Goal: Task Accomplishment & Management: Manage account settings

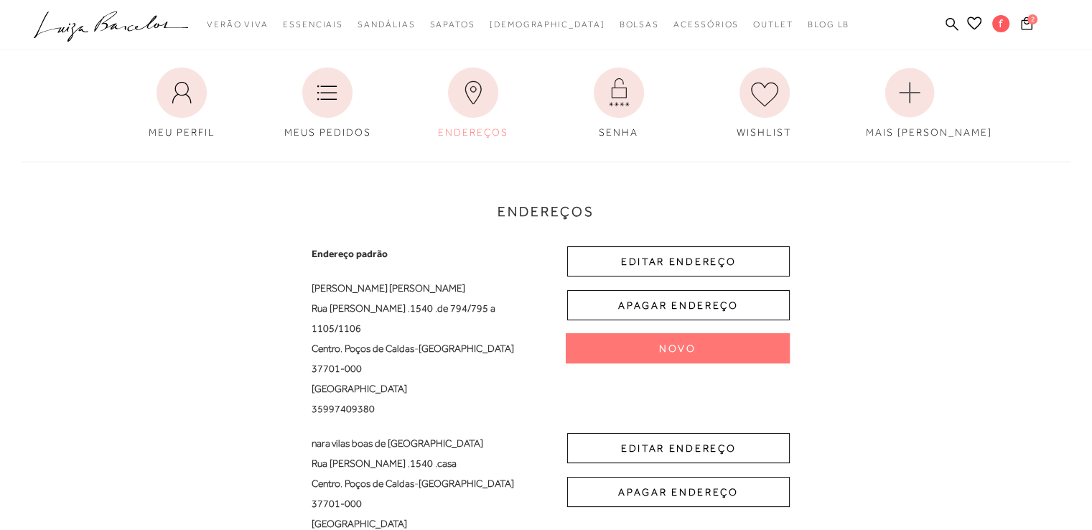
scroll to position [144, 0]
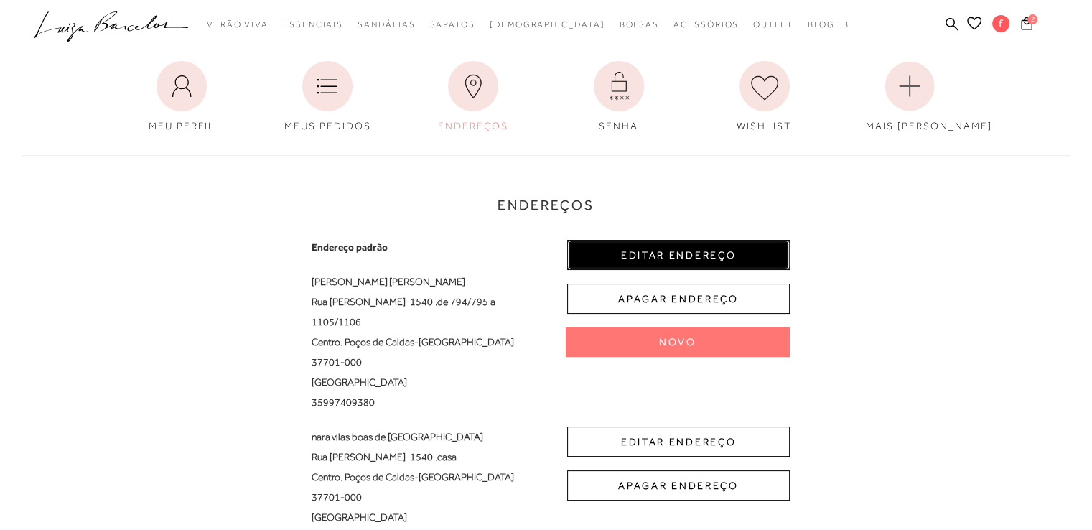
click at [703, 240] on button "EDITAR ENDEREÇO" at bounding box center [678, 255] width 222 height 30
select select "MG"
select select "BR"
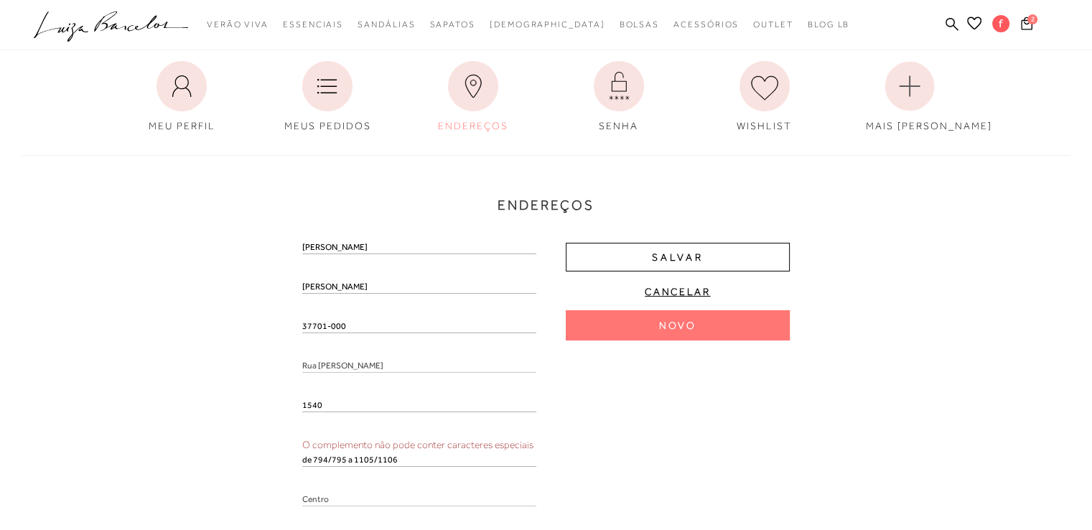
drag, startPoint x: 337, startPoint y: 249, endPoint x: 375, endPoint y: 236, distance: 39.5
click at [375, 236] on div "Endereços Endereço padrão [PERSON_NAME] [GEOGRAPHIC_DATA][PERSON_NAME] , 1540 ,…" at bounding box center [546, 415] width 1070 height 549
type input "[PERSON_NAME]"
click at [299, 285] on div "Endereços Endereço padrão [PERSON_NAME] [GEOGRAPHIC_DATA][PERSON_NAME] , 1540 ,…" at bounding box center [546, 415] width 1070 height 549
click at [302, 286] on input "[PERSON_NAME]" at bounding box center [419, 286] width 234 height 14
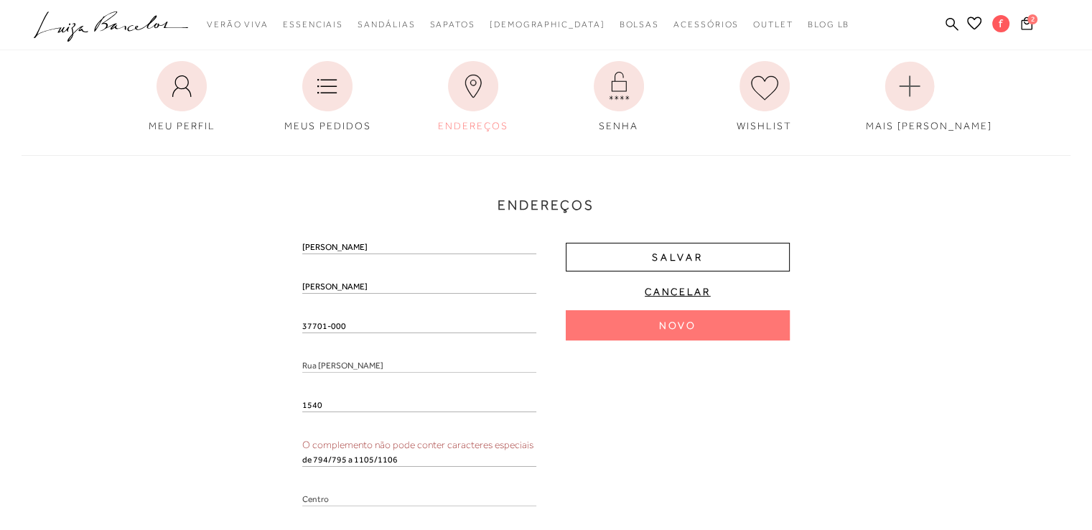
paste input "vilas Boas"
type input "vilas [PERSON_NAME]"
drag, startPoint x: 353, startPoint y: 329, endPoint x: 294, endPoint y: 319, distance: 59.7
click at [294, 319] on div "Endereços Endereço padrão fernanda vilas Boas de almeida Rua Assis Figueiredo ,…" at bounding box center [546, 415] width 1070 height 549
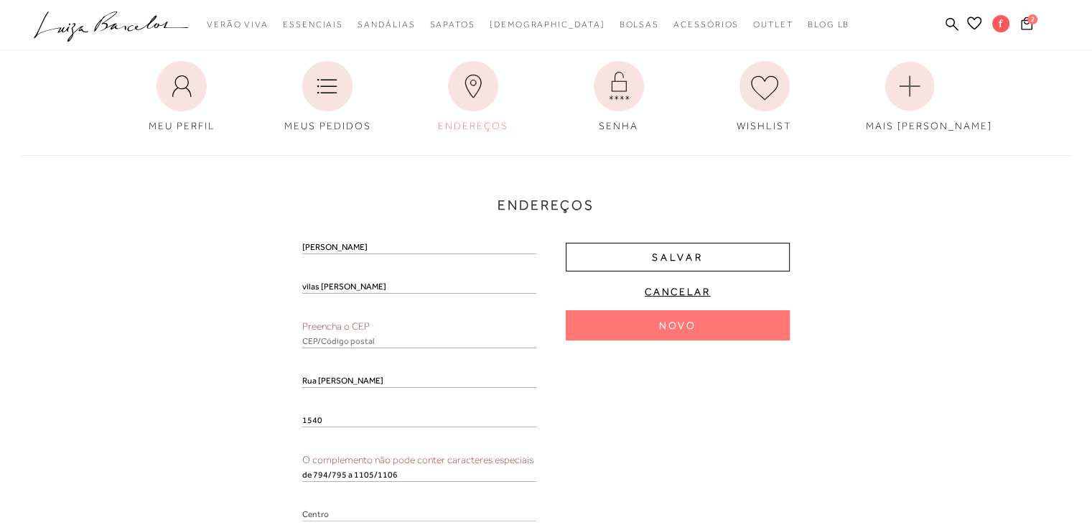
click at [337, 343] on input "text" at bounding box center [419, 341] width 234 height 14
paste input "37701-000"
type input "37701-000"
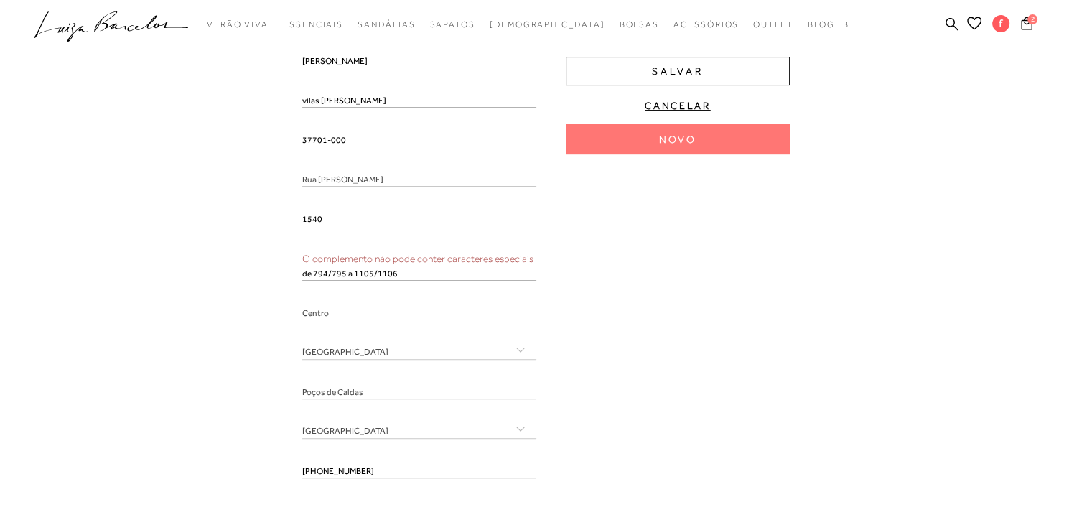
scroll to position [359, 0]
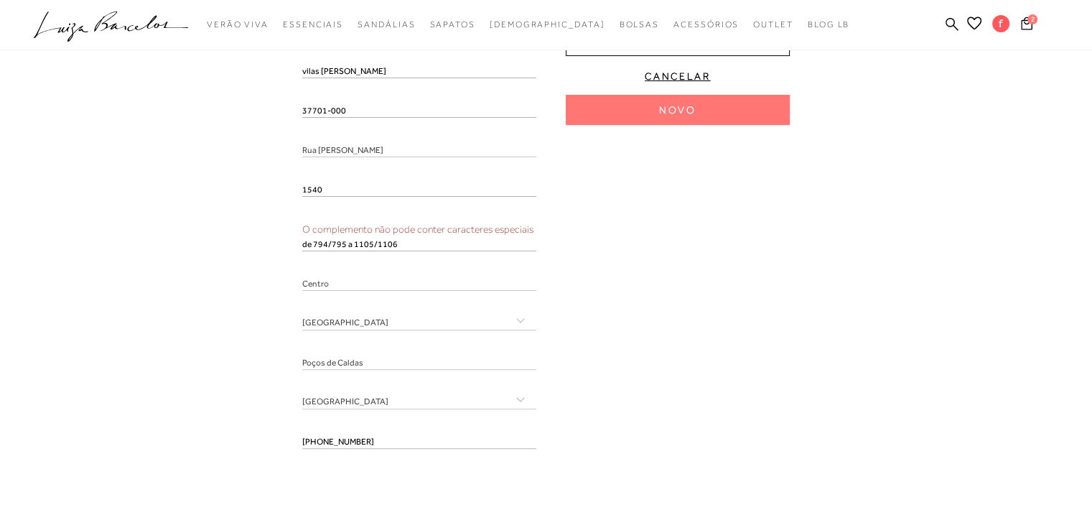
click at [327, 243] on input "de 794/795 a 1105/1106" at bounding box center [419, 244] width 234 height 14
click at [367, 245] on input "de 794795 a 1105/1106" at bounding box center [419, 244] width 234 height 14
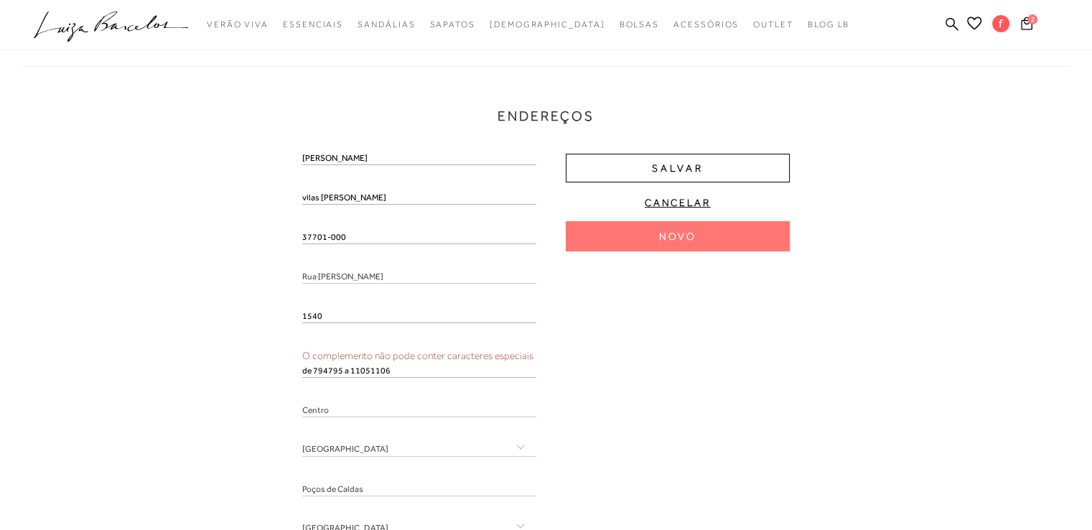
scroll to position [215, 0]
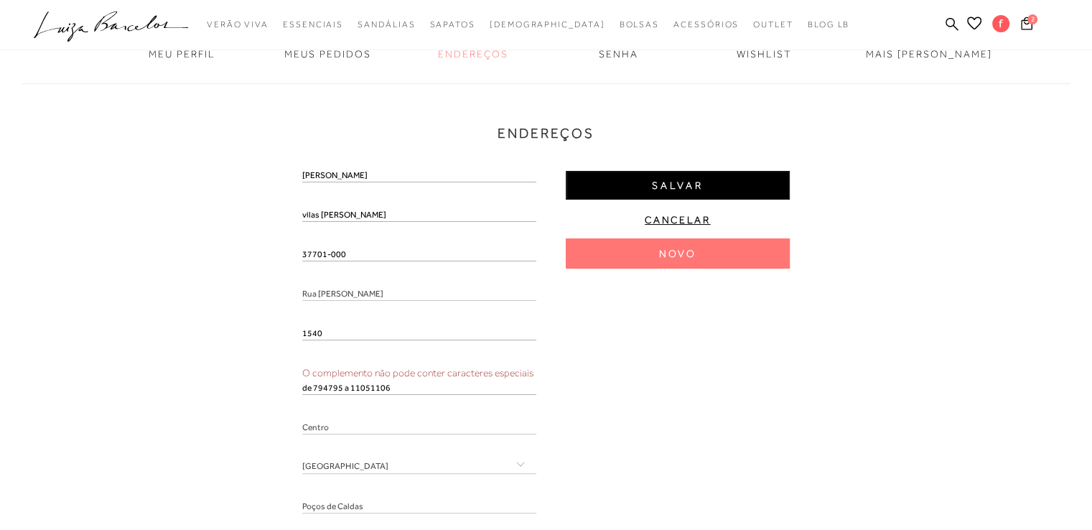
type input "de 794795 a 11051106"
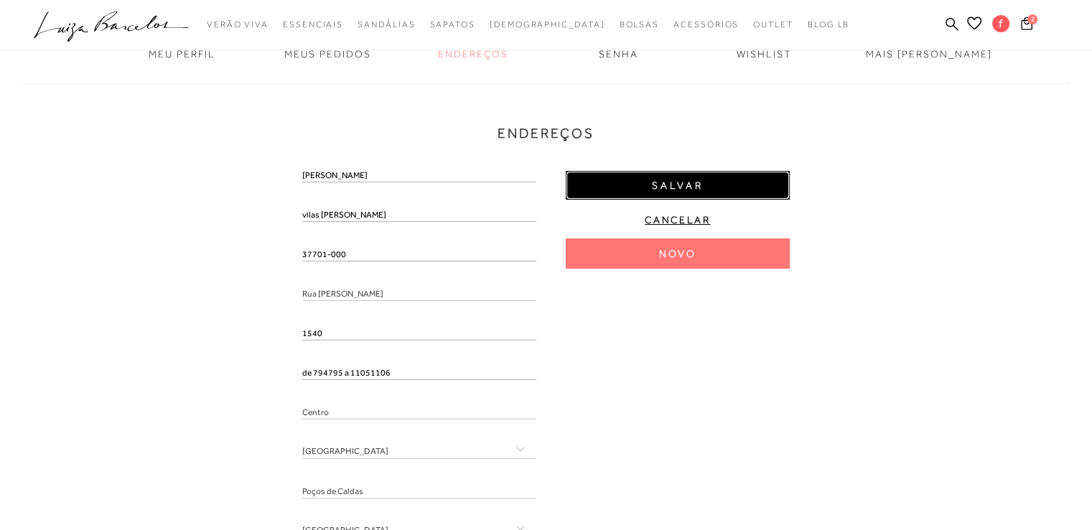
click at [615, 191] on button "Salvar" at bounding box center [677, 185] width 224 height 29
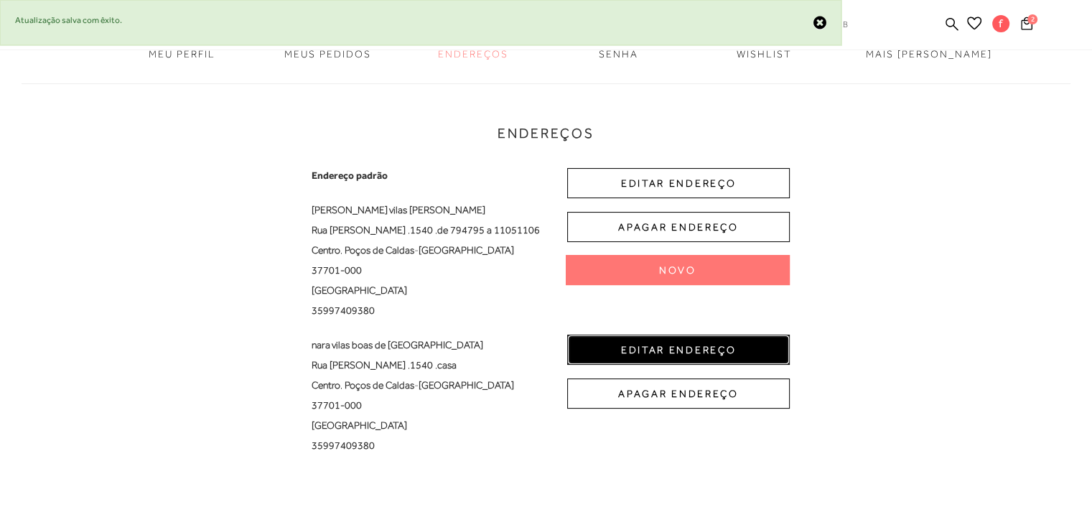
click at [663, 344] on button "EDITAR ENDEREÇO" at bounding box center [678, 349] width 222 height 30
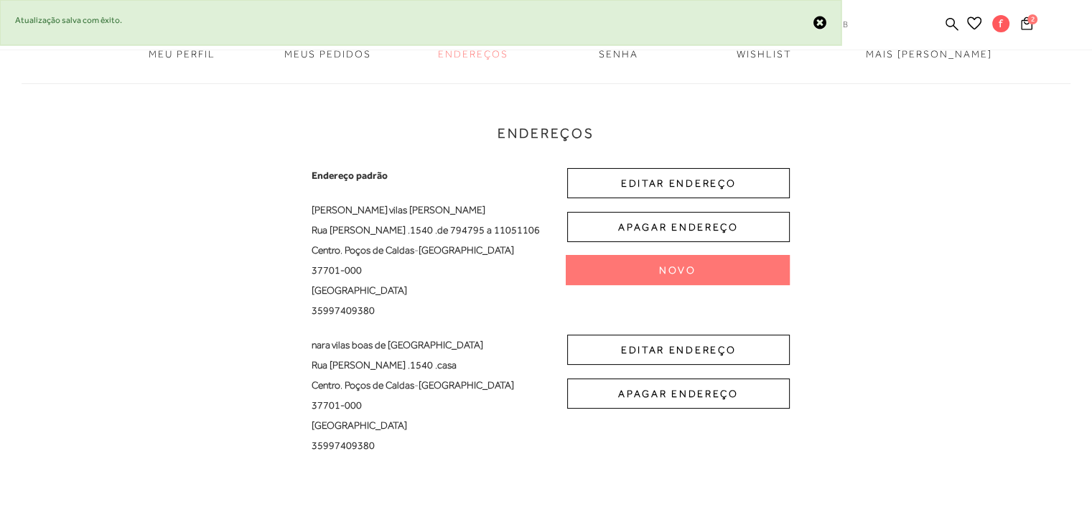
select select "MG"
select select "BR"
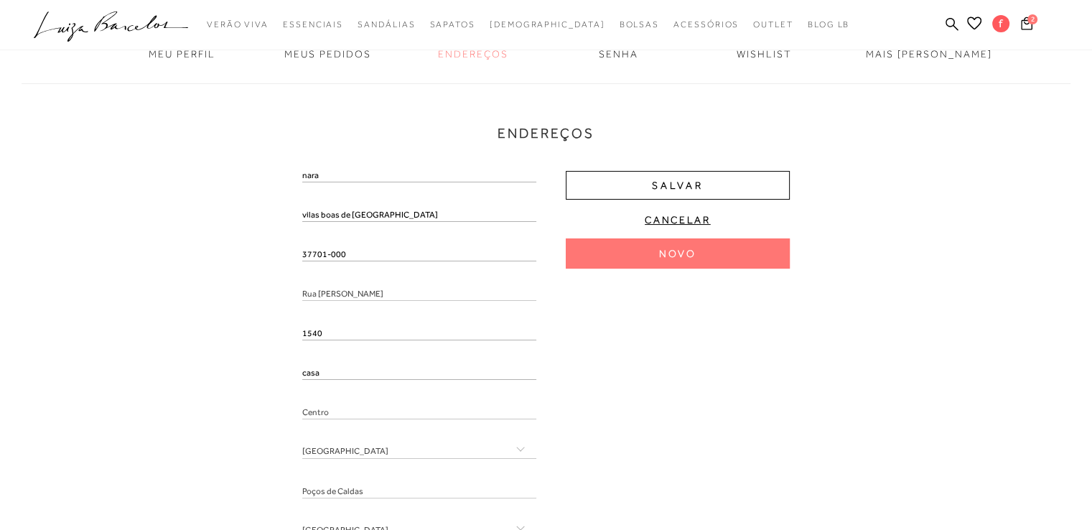
drag, startPoint x: 344, startPoint y: 256, endPoint x: 259, endPoint y: 254, distance: 84.7
click at [259, 254] on div "Endereços Endereço padrão fernanda vilas Boas de almeida Rua Assis Figueiredo ,…" at bounding box center [546, 358] width 1070 height 578
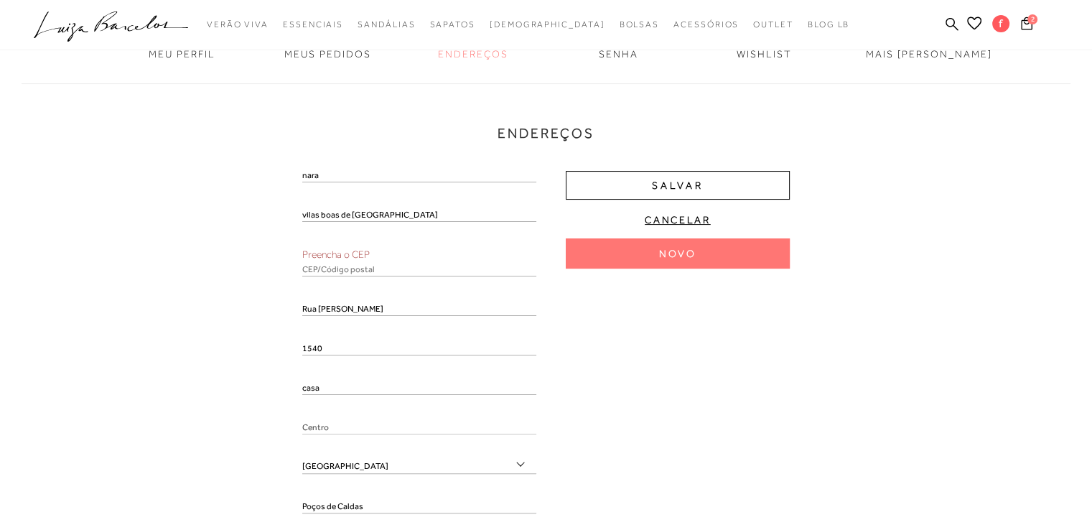
click at [329, 268] on input "text" at bounding box center [419, 269] width 234 height 14
paste input "37701-000"
type input "37701-000"
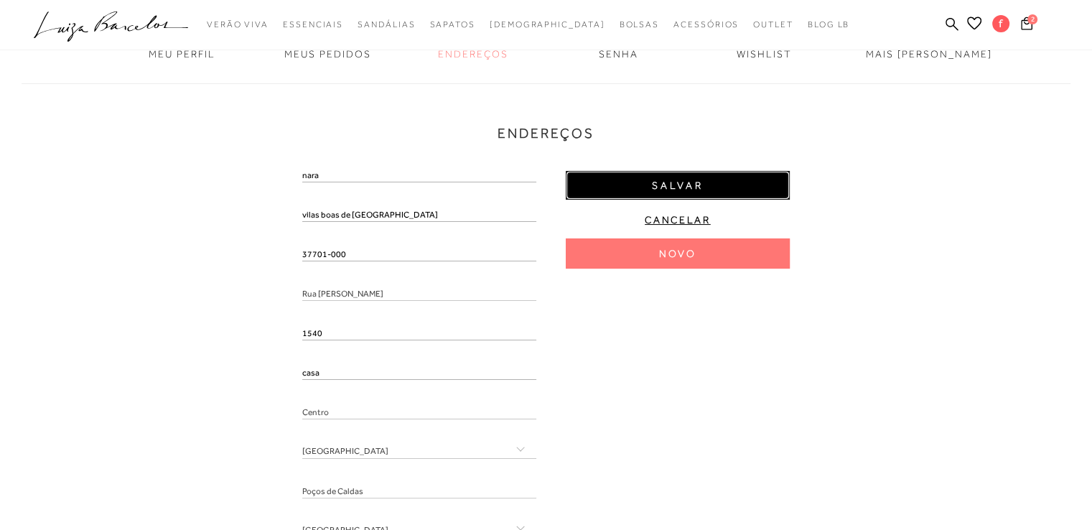
click at [699, 177] on button "Salvar" at bounding box center [677, 185] width 224 height 29
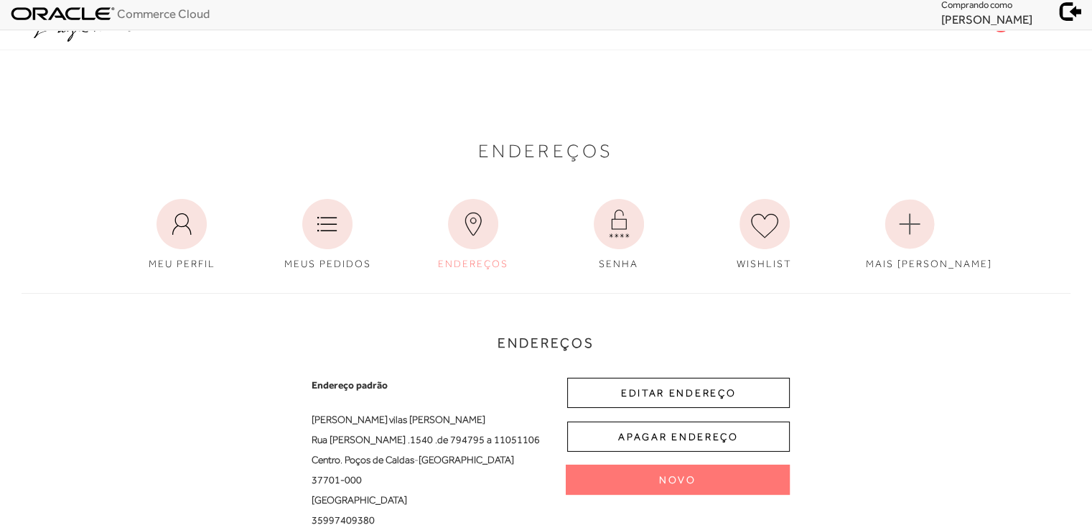
scroll to position [0, 0]
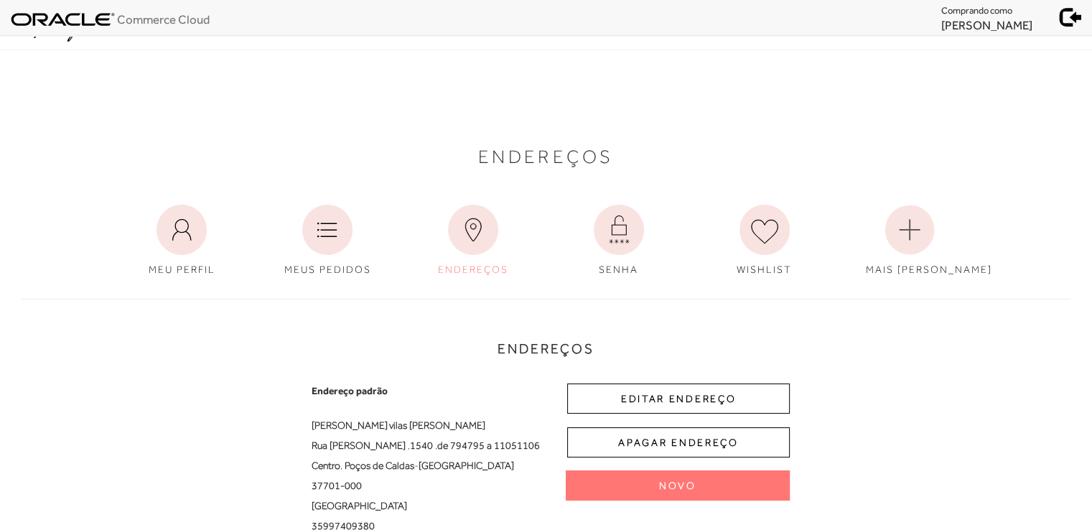
click at [1066, 24] on span at bounding box center [1071, 15] width 20 height 20
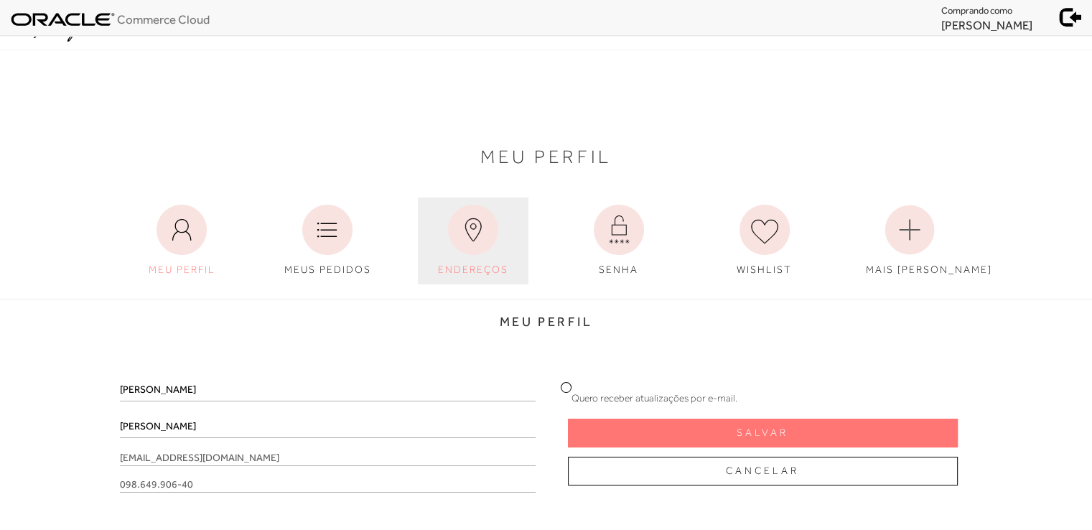
click at [497, 225] on icon at bounding box center [473, 230] width 50 height 50
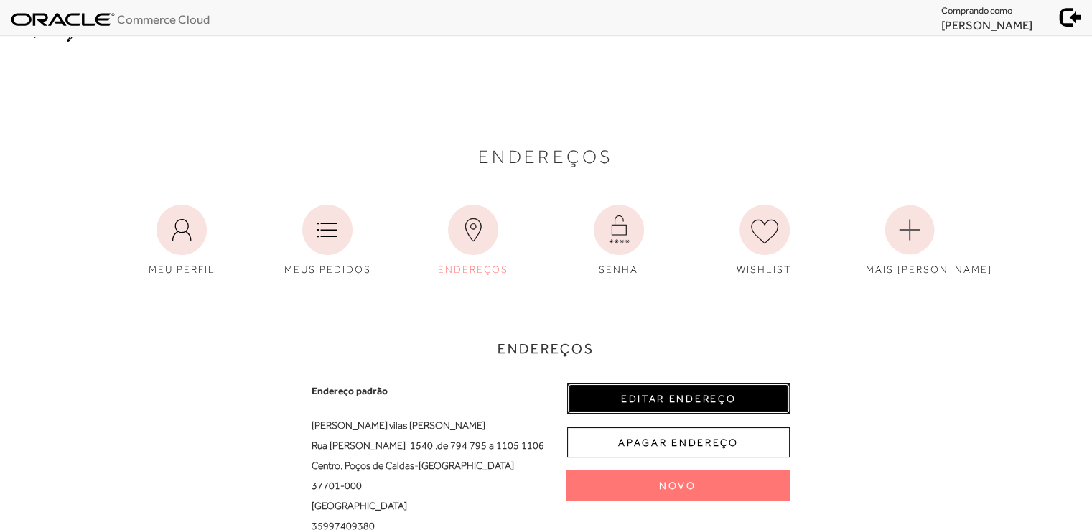
click at [685, 393] on button "EDITAR ENDEREÇO" at bounding box center [678, 398] width 222 height 30
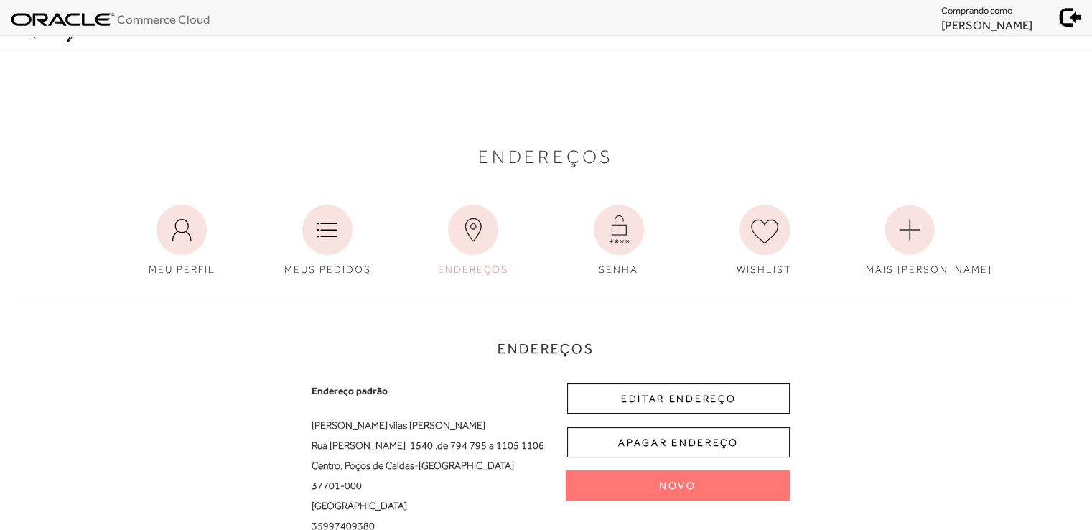
select select "MG"
select select "BR"
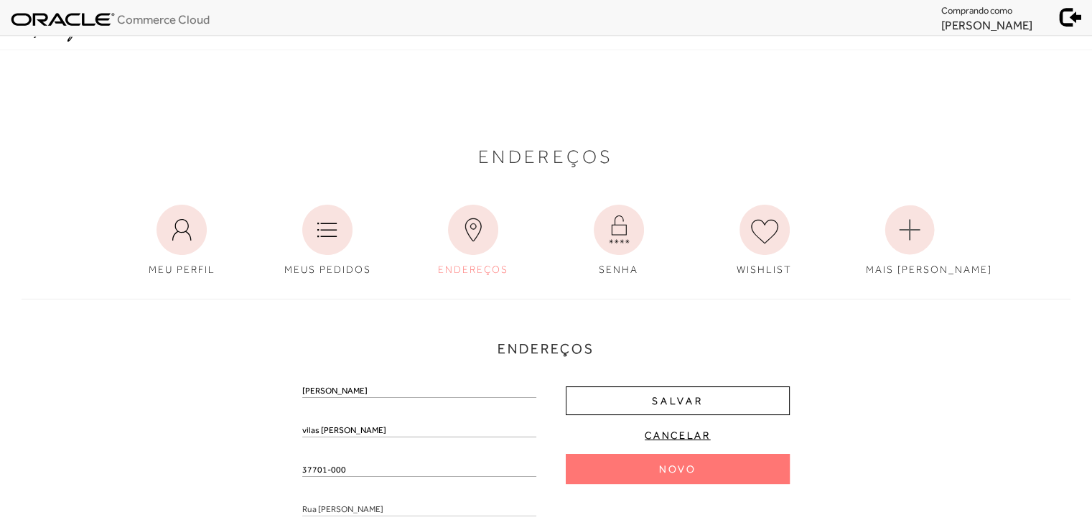
drag, startPoint x: 351, startPoint y: 474, endPoint x: 278, endPoint y: 443, distance: 78.8
paste input "0541402"
type input "05414020"
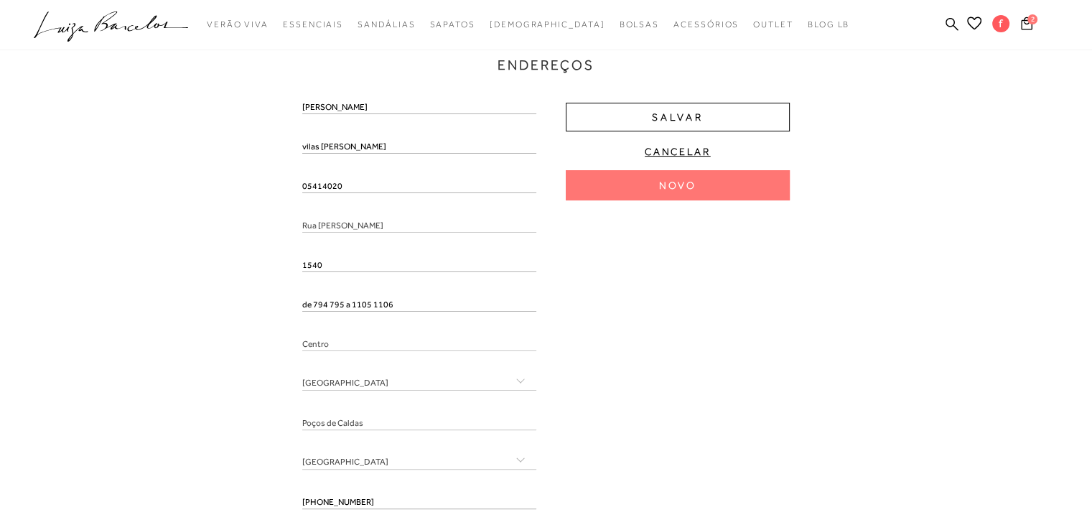
type input "Rua [PERSON_NAME]"
type input "Pinheiros"
select select "SP"
type input "[GEOGRAPHIC_DATA]"
click at [324, 186] on input "05414020" at bounding box center [419, 186] width 234 height 14
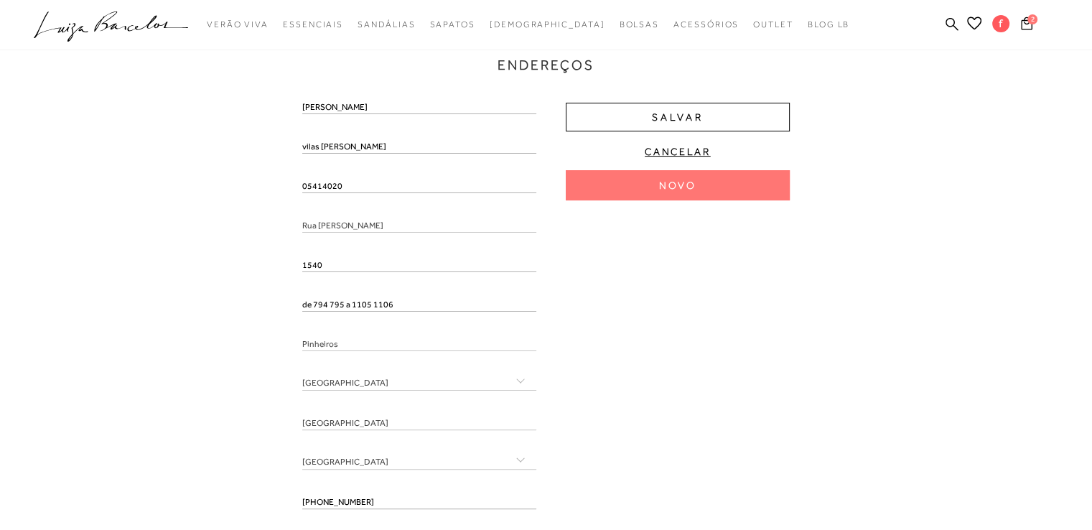
type input "05414-020"
drag, startPoint x: 349, startPoint y: 189, endPoint x: 270, endPoint y: 164, distance: 83.3
click at [270, 164] on div "Endereços Endereço padrão [PERSON_NAME] [GEOGRAPHIC_DATA][PERSON_NAME] , 1540 ,…" at bounding box center [546, 268] width 1070 height 534
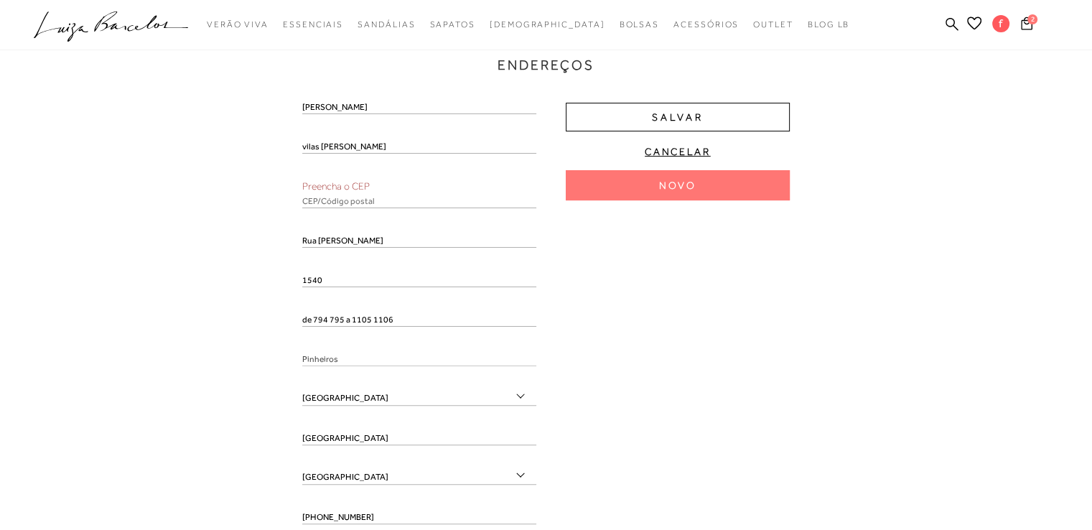
click at [319, 197] on input "text" at bounding box center [419, 201] width 234 height 14
paste input "05414-020"
type input "05414-020"
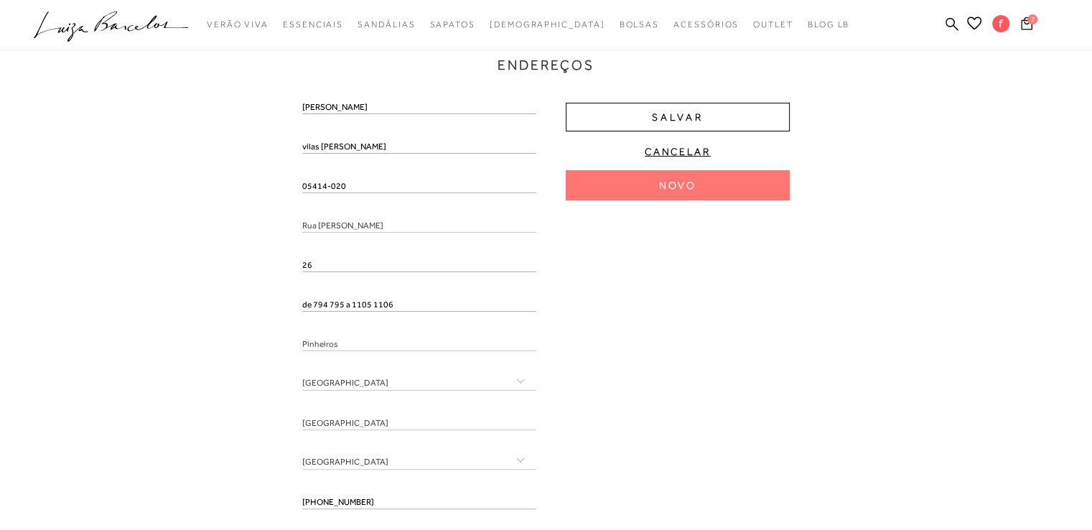
type input "26"
paste input "Apto 12"
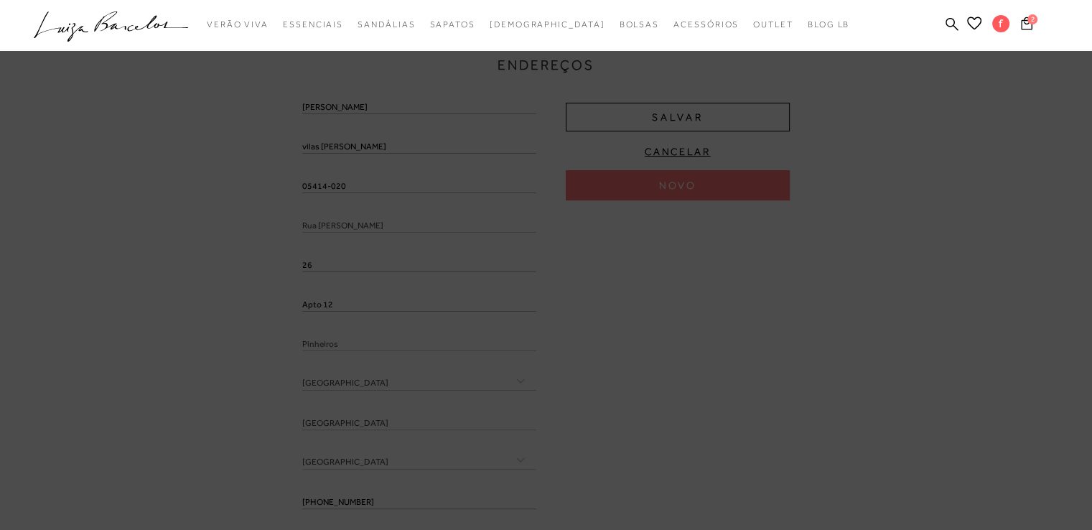
type input "Apto 12"
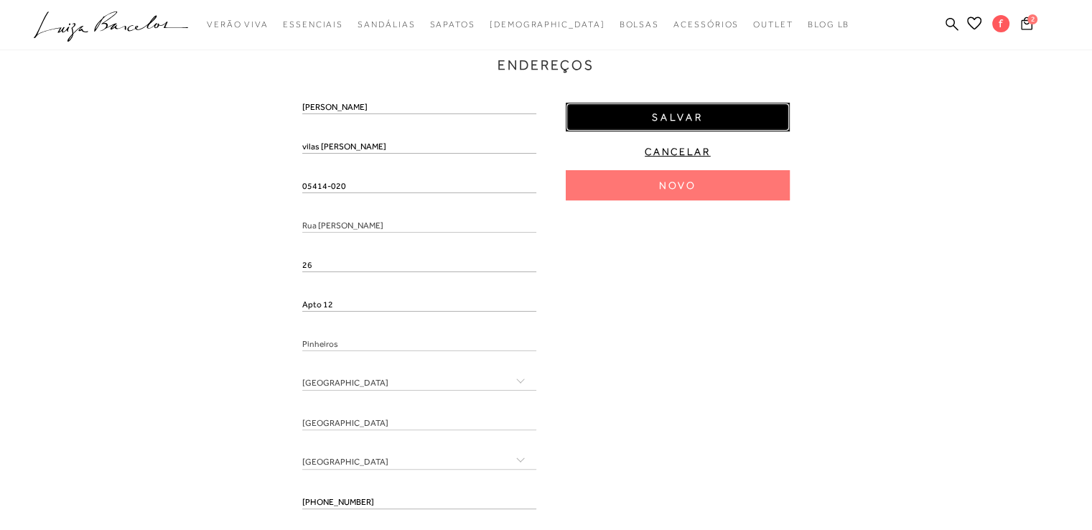
click at [670, 117] on span "Salvar" at bounding box center [678, 118] width 52 height 14
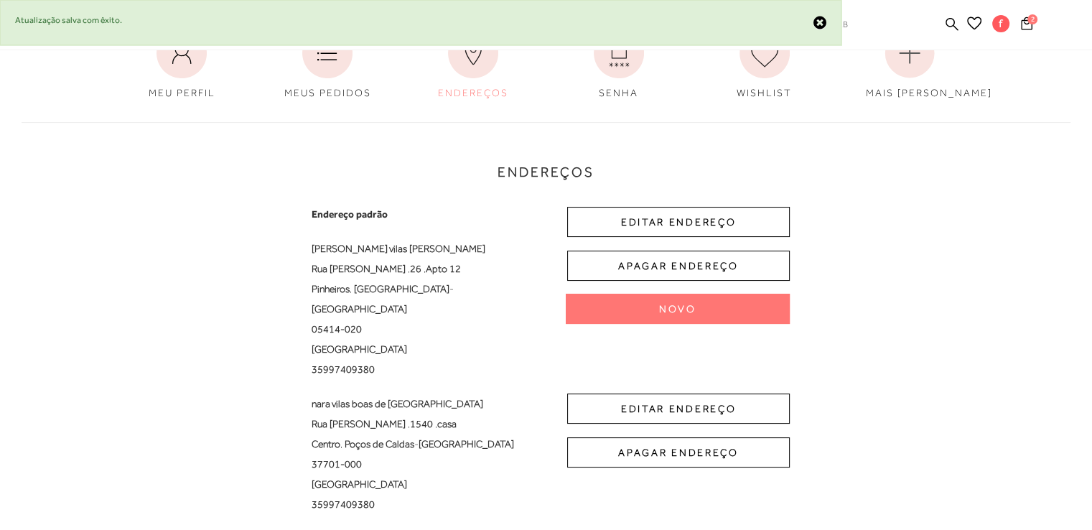
scroll to position [0, 0]
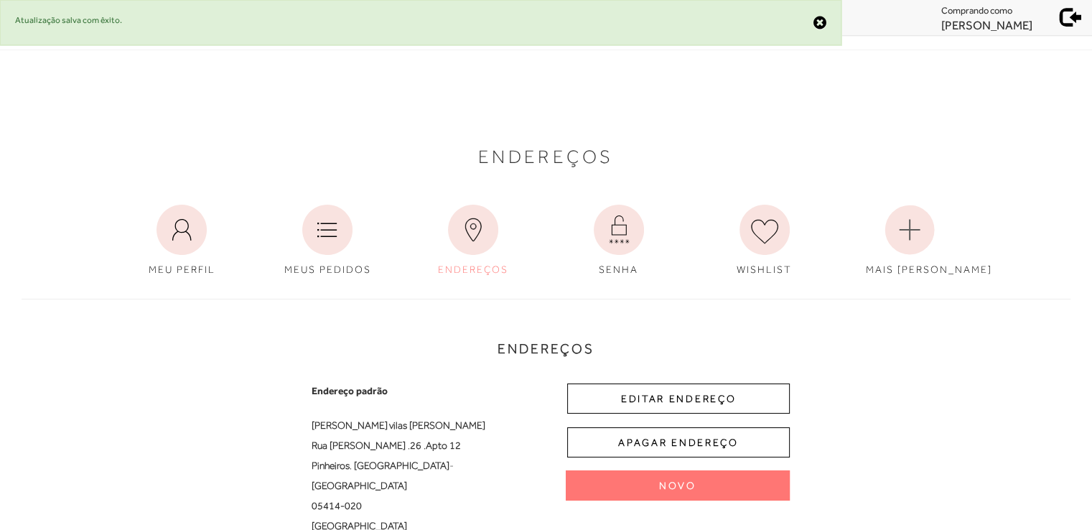
click at [1063, 14] on span at bounding box center [1071, 15] width 20 height 20
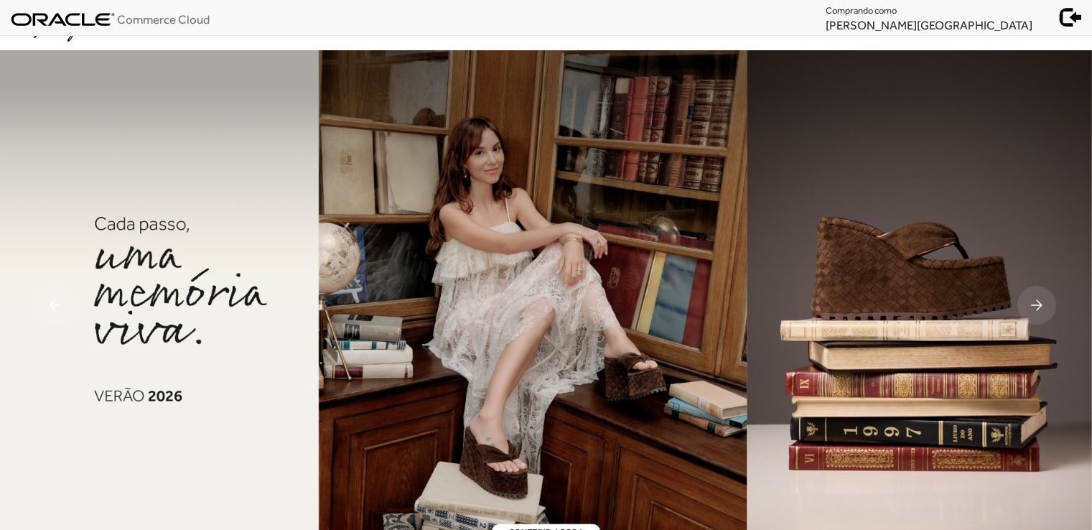
click at [0, 0] on link "Minha Conta" at bounding box center [0, 0] width 0 height 0
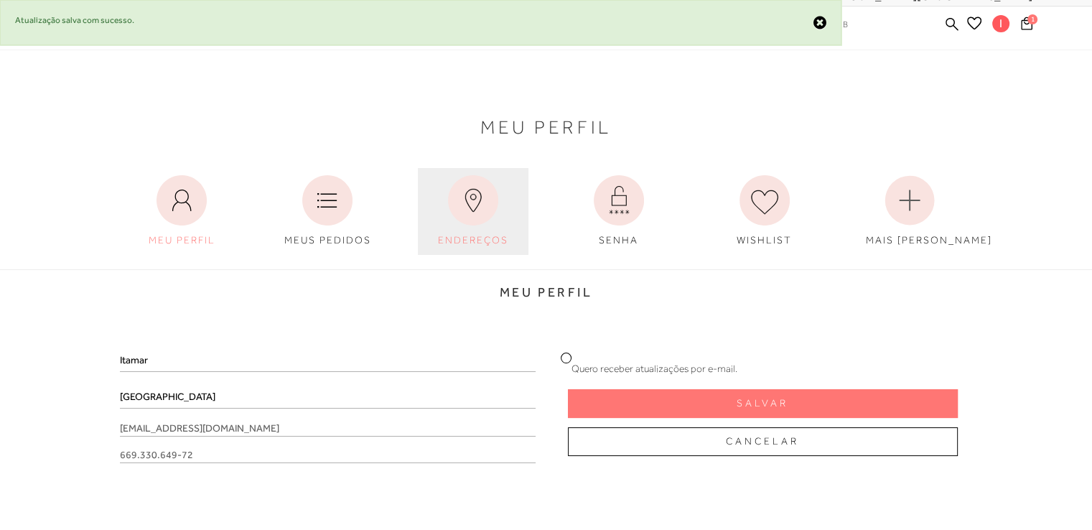
scroll to position [32, 0]
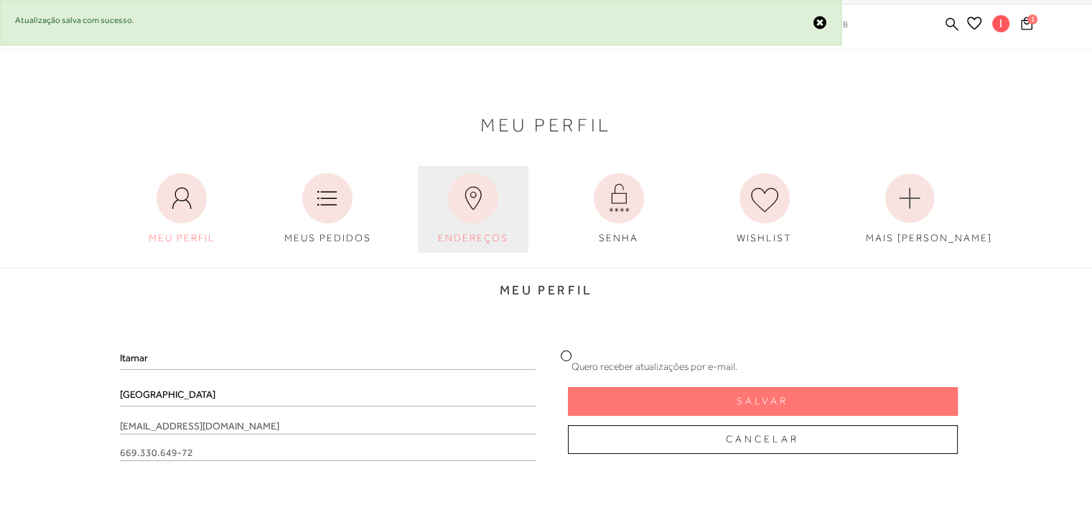
click at [477, 207] on icon at bounding box center [473, 198] width 50 height 50
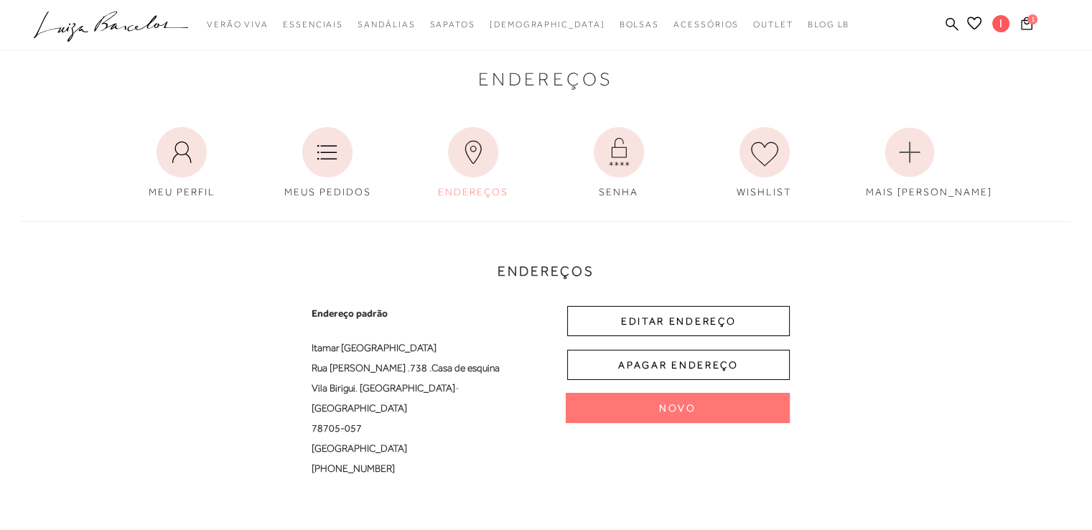
scroll to position [247, 0]
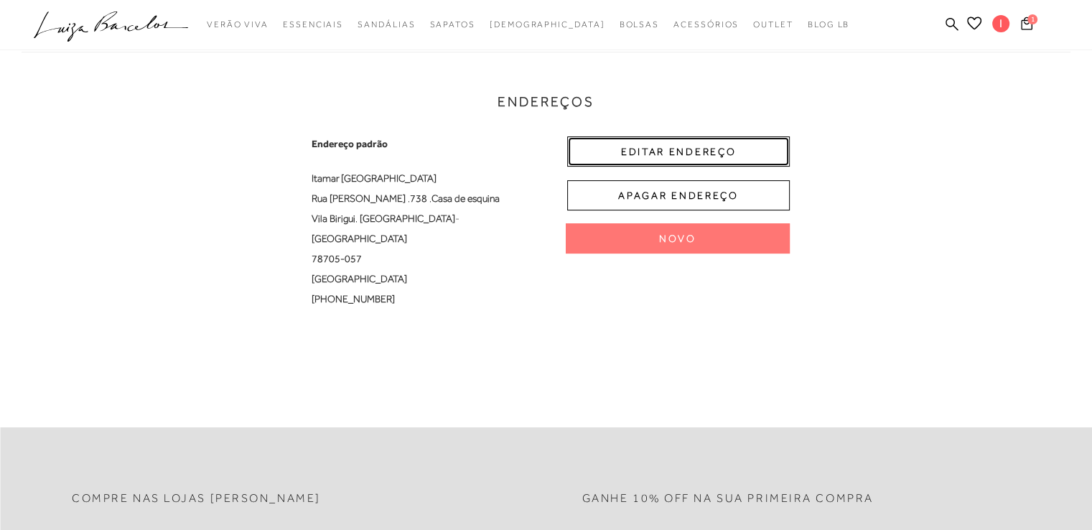
click at [710, 141] on button "EDITAR ENDEREÇO" at bounding box center [678, 151] width 222 height 30
select select "MT"
select select "BR"
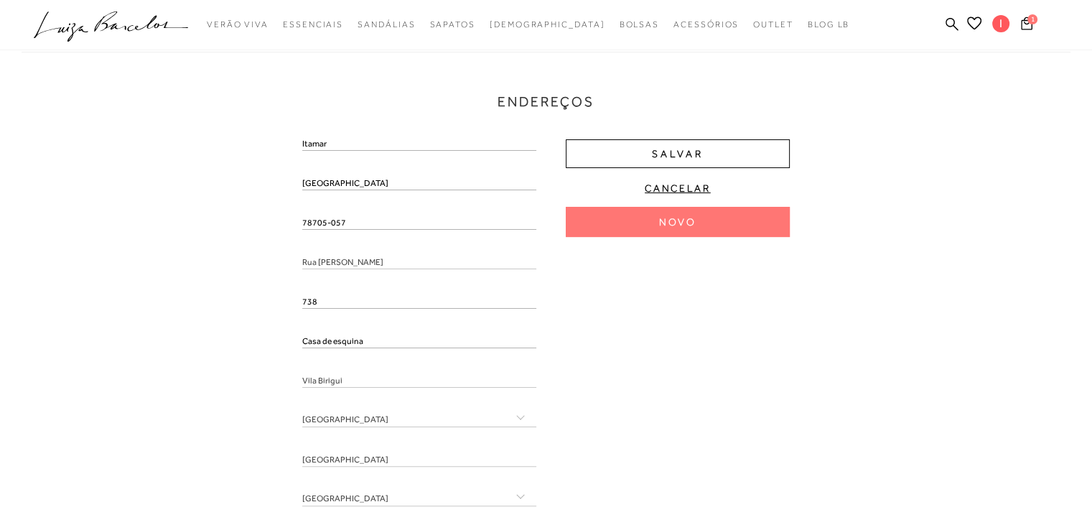
drag, startPoint x: 364, startPoint y: 222, endPoint x: 271, endPoint y: 225, distance: 93.4
click at [270, 225] on div "Endereços Endereço padrão Itamar Milan Rua José Salmen , 738 , Casa de esquina …" at bounding box center [546, 304] width 1070 height 534
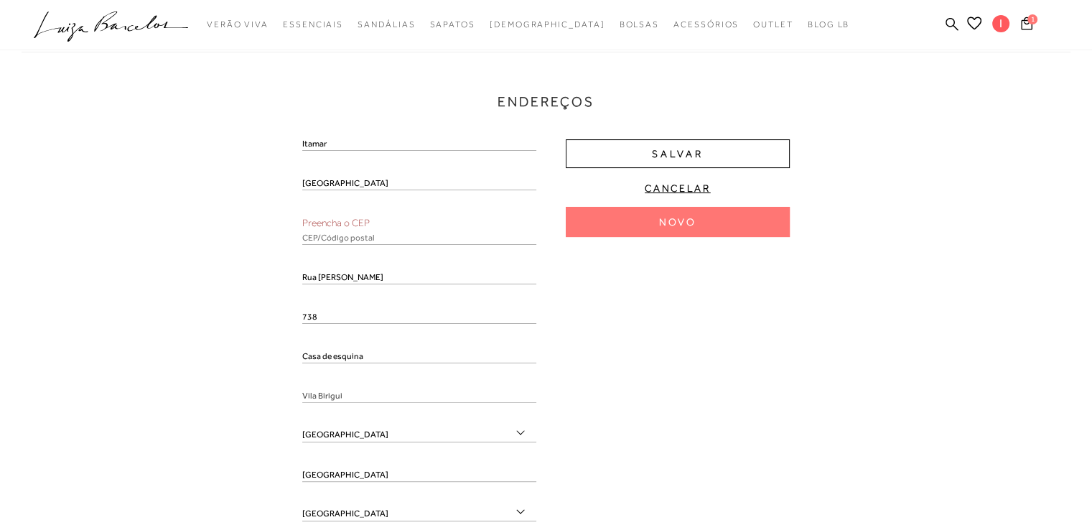
click at [319, 243] on input "text" at bounding box center [419, 237] width 234 height 14
paste input "78705-057"
type input "78705-057"
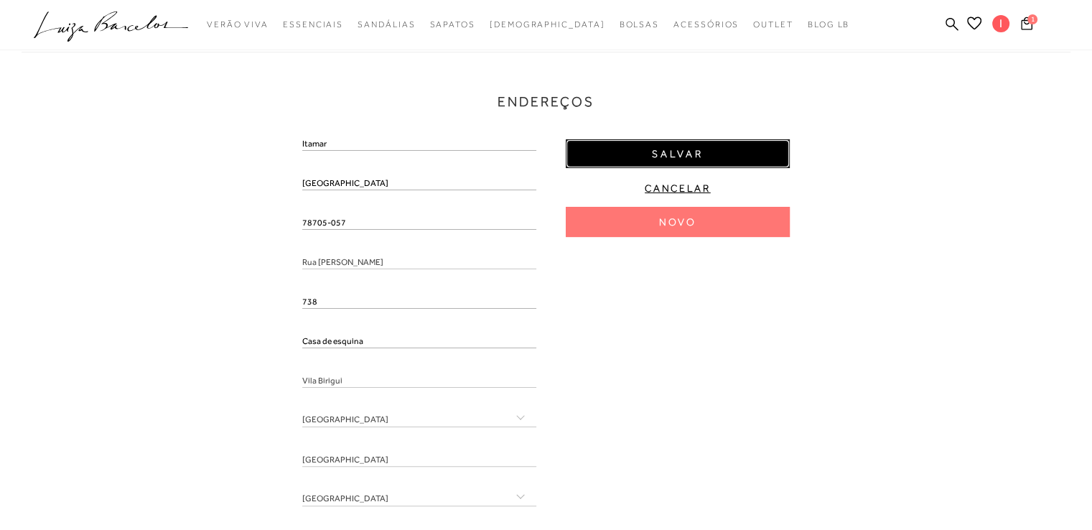
click at [701, 150] on span "Salvar" at bounding box center [678, 154] width 52 height 14
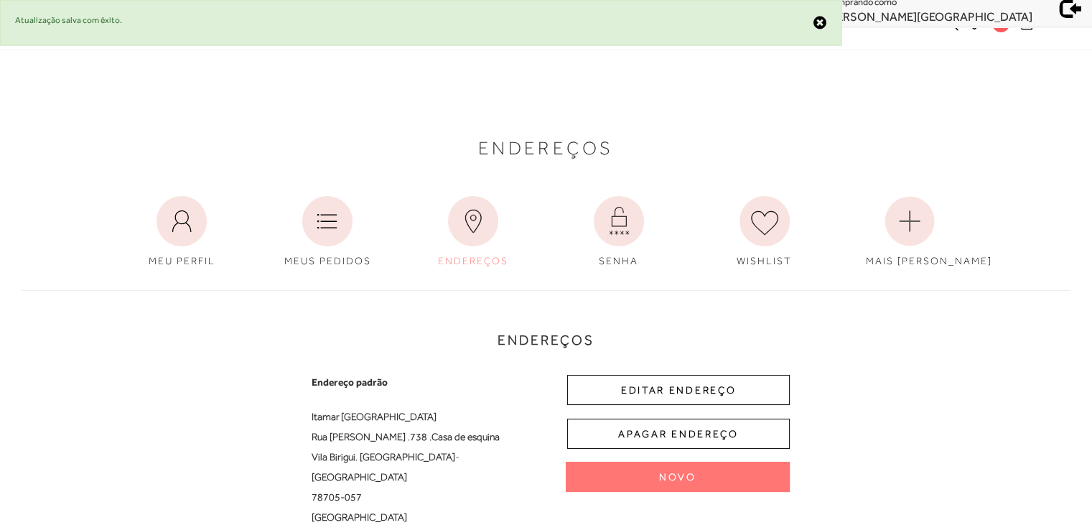
scroll to position [0, 0]
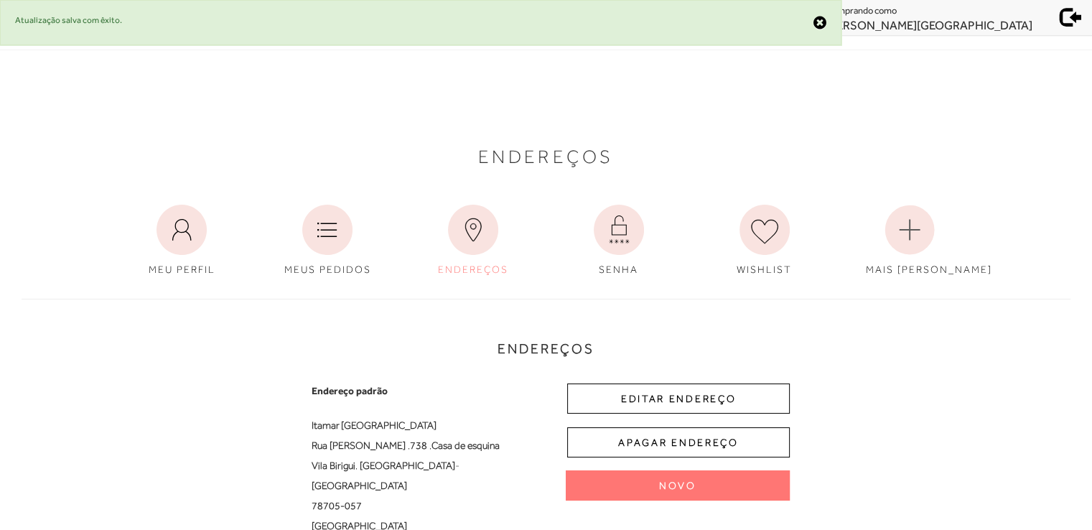
click at [1071, 12] on span at bounding box center [1071, 15] width 20 height 20
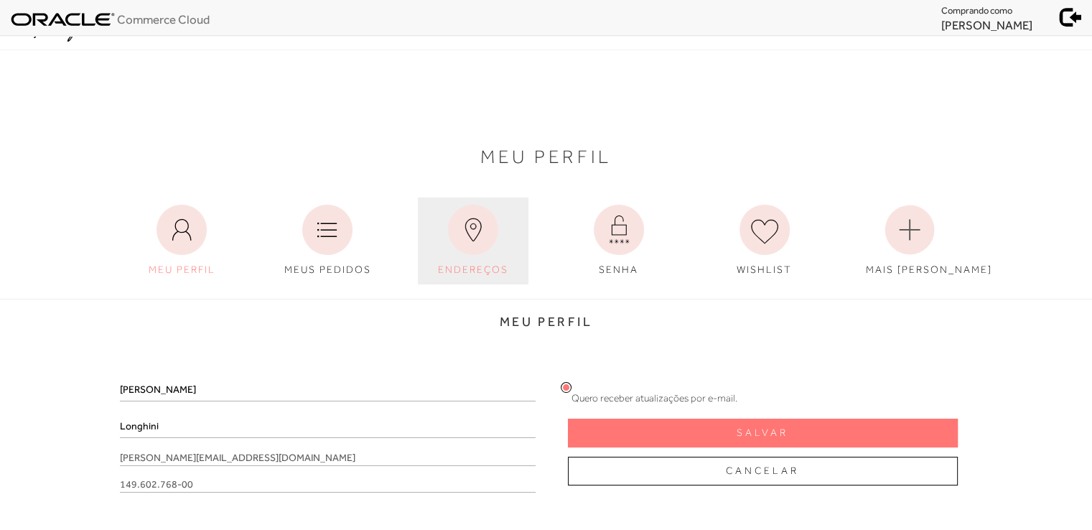
click at [494, 225] on icon at bounding box center [473, 230] width 50 height 50
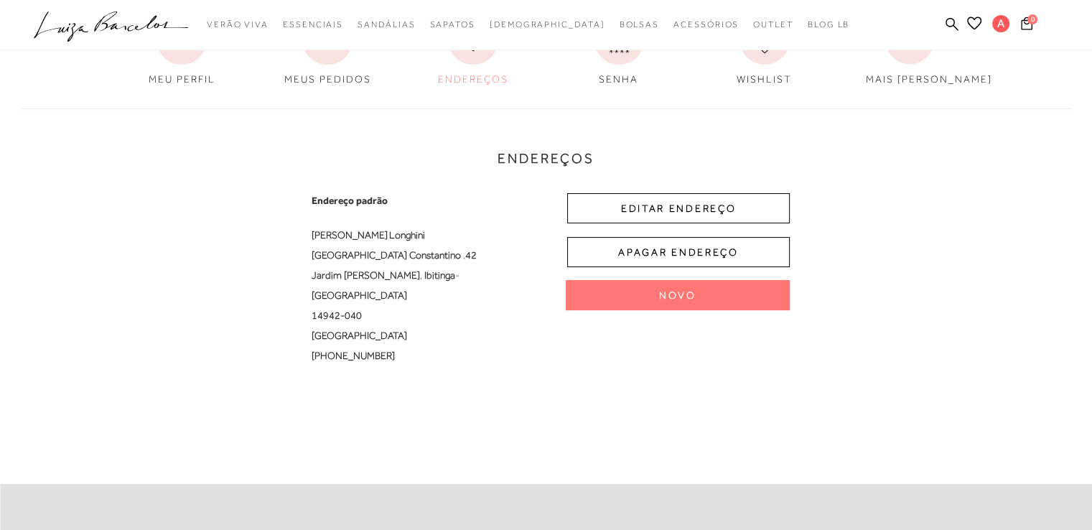
scroll to position [215, 0]
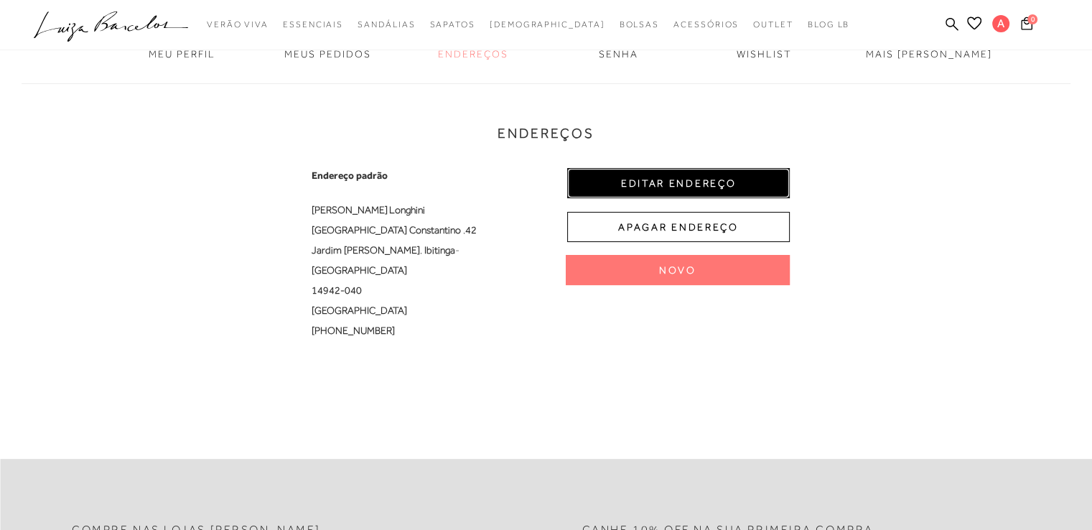
click at [678, 181] on button "EDITAR ENDEREÇO" at bounding box center [678, 183] width 222 height 30
select select "SP"
select select "BR"
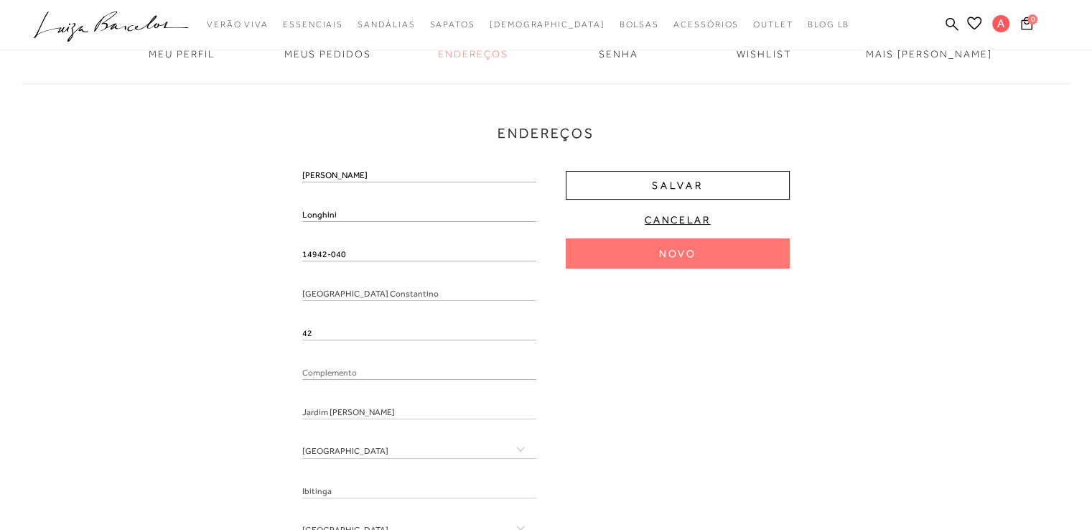
drag, startPoint x: 365, startPoint y: 250, endPoint x: 224, endPoint y: 250, distance: 140.7
click at [224, 250] on div "Endereços Endereço padrão Alessandra Longhini Avenida Waldomiro Constantino , 4…" at bounding box center [546, 336] width 1070 height 534
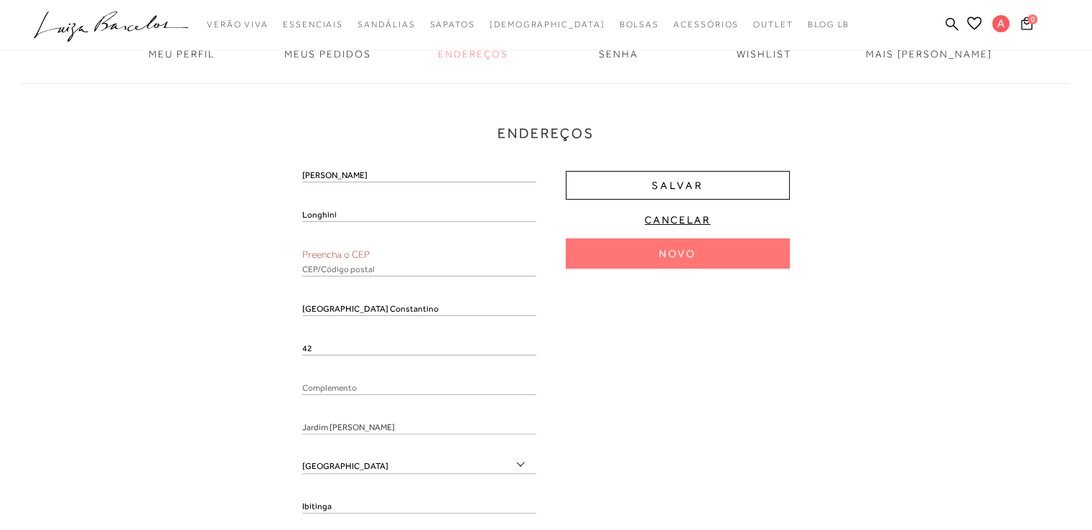
click at [337, 262] on input "text" at bounding box center [419, 269] width 234 height 14
paste input "14942-040"
type input "14942-040"
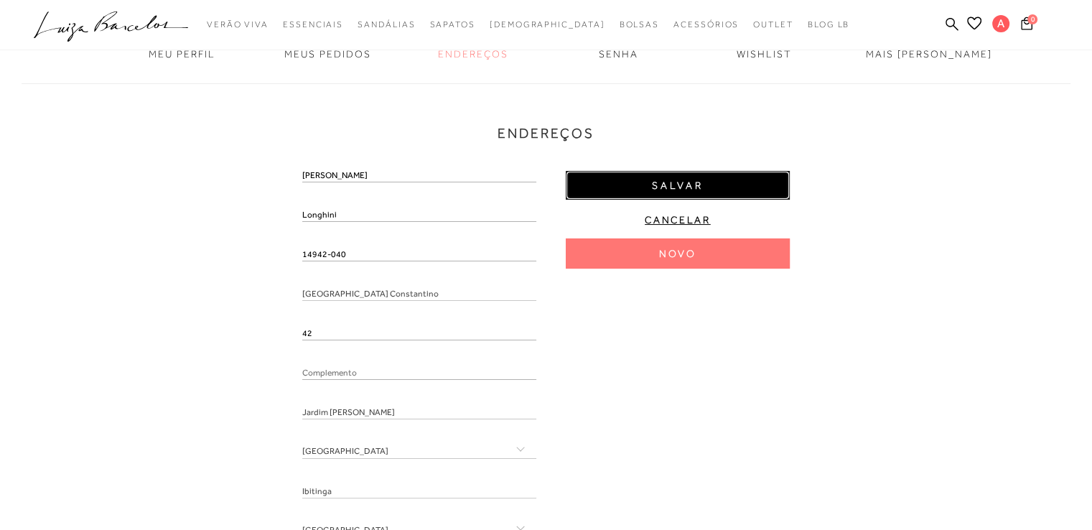
click at [713, 191] on button "Salvar" at bounding box center [677, 185] width 224 height 29
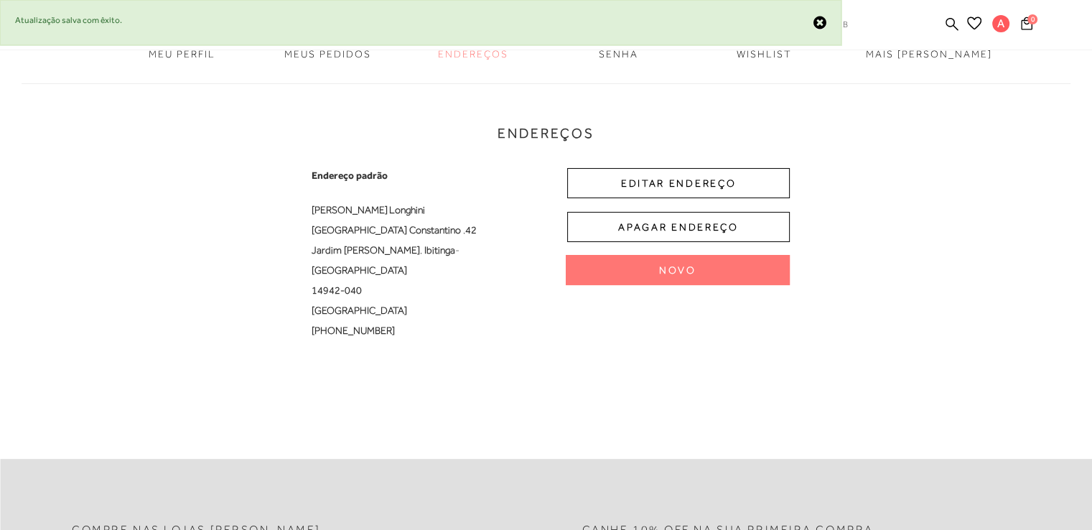
scroll to position [0, 0]
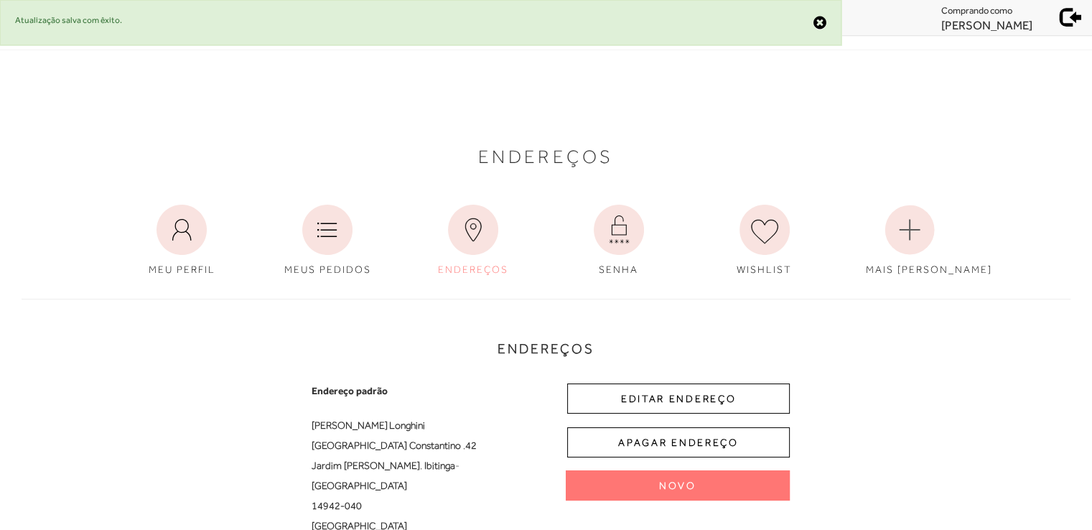
click at [1057, 18] on link at bounding box center [1067, 16] width 49 height 25
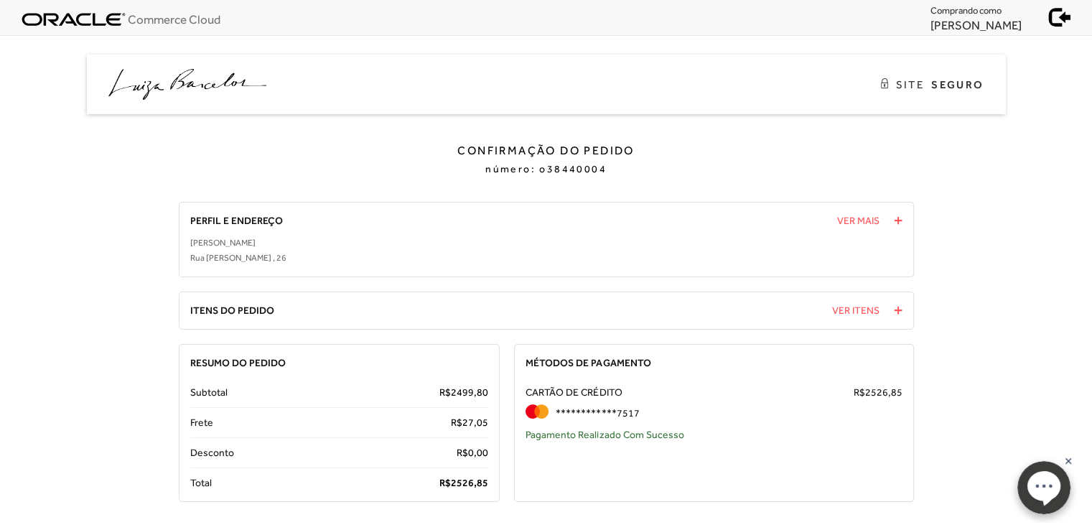
click at [573, 173] on span "o38440004" at bounding box center [572, 168] width 67 height 11
copy span "o38440004"
click at [462, 481] on span "2526," at bounding box center [464, 482] width 26 height 11
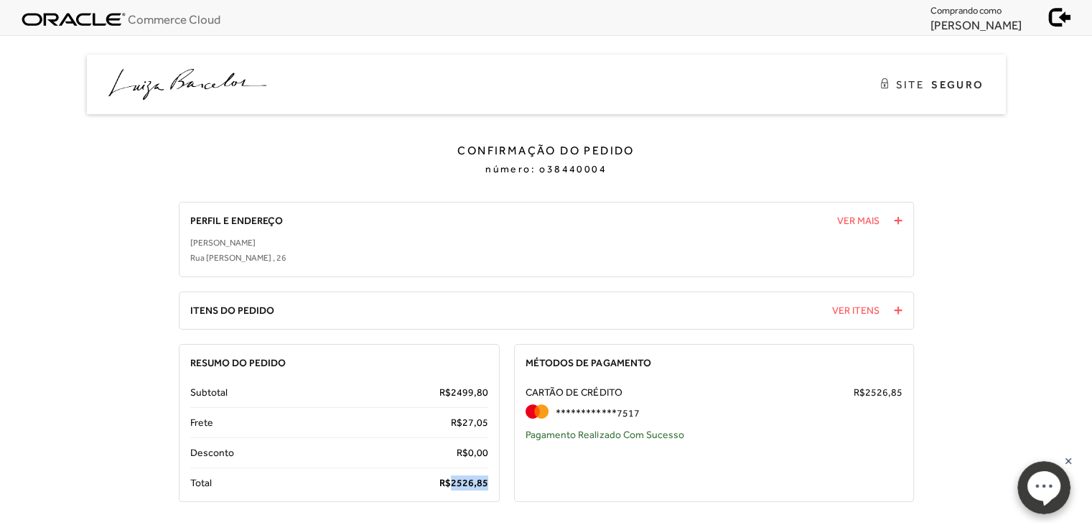
click at [462, 481] on span "2526," at bounding box center [464, 482] width 26 height 11
copy span "2526, 85"
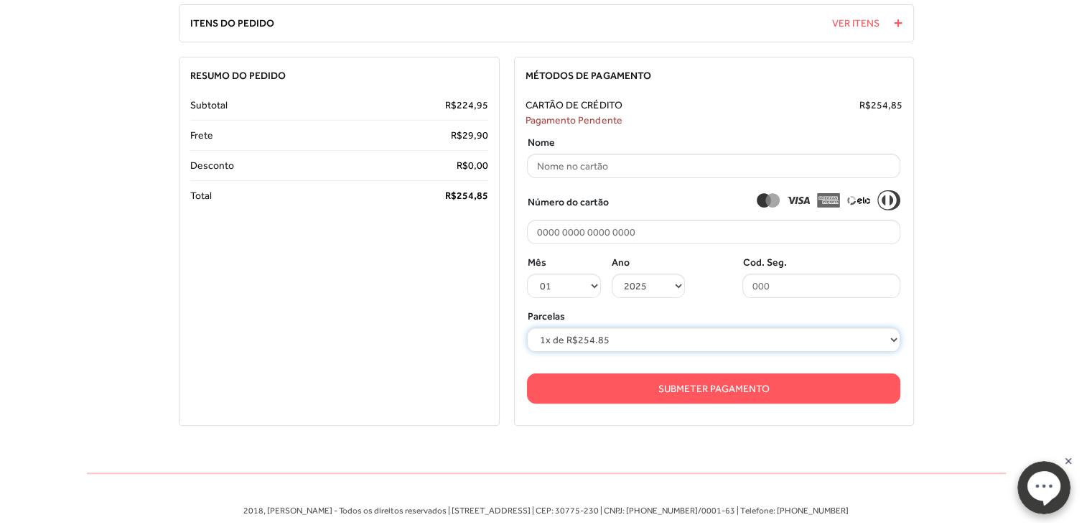
drag, startPoint x: 0, startPoint y: 0, endPoint x: 690, endPoint y: 337, distance: 768.0
click at [690, 337] on select "1x de R$254.85 2x de R$127.43 sem juros 3x de R$84.95 sem juros 4x de R$63.72 s…" at bounding box center [713, 339] width 373 height 24
click at [1003, 296] on div "SITE SEGURO Confirmação do Pedido número: o36333004 Confirmação do Pedido Pedid…" at bounding box center [546, 192] width 919 height 856
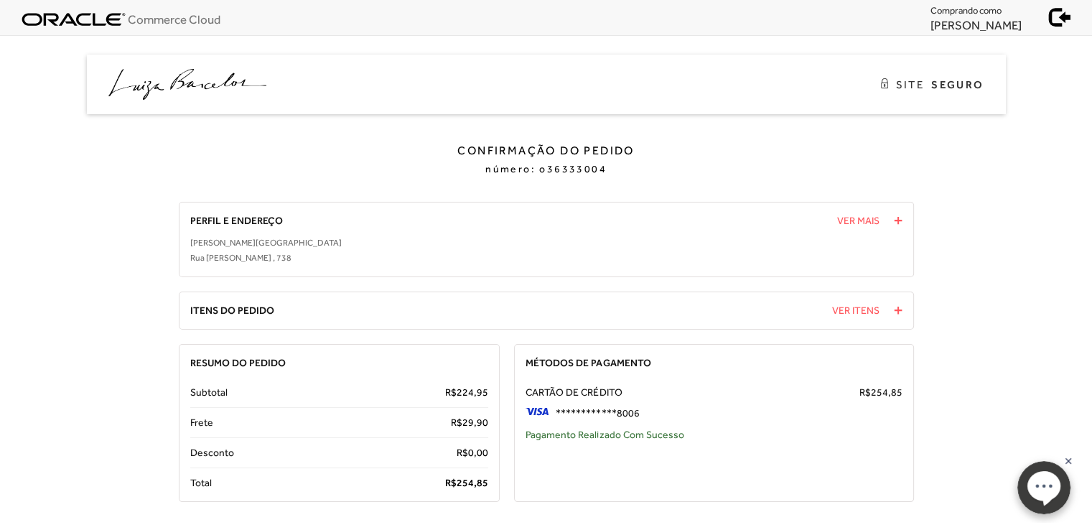
click at [564, 167] on span "o36333004" at bounding box center [572, 168] width 67 height 11
copy span "o36333004"
click at [470, 487] on span "254," at bounding box center [466, 482] width 20 height 11
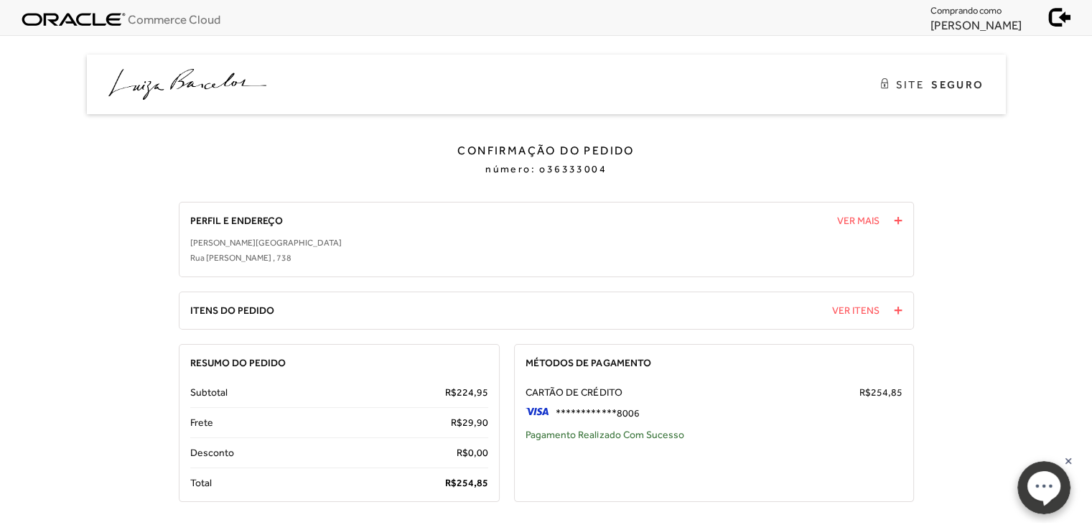
click at [469, 484] on span "254," at bounding box center [466, 482] width 20 height 11
copy span "254, 85"
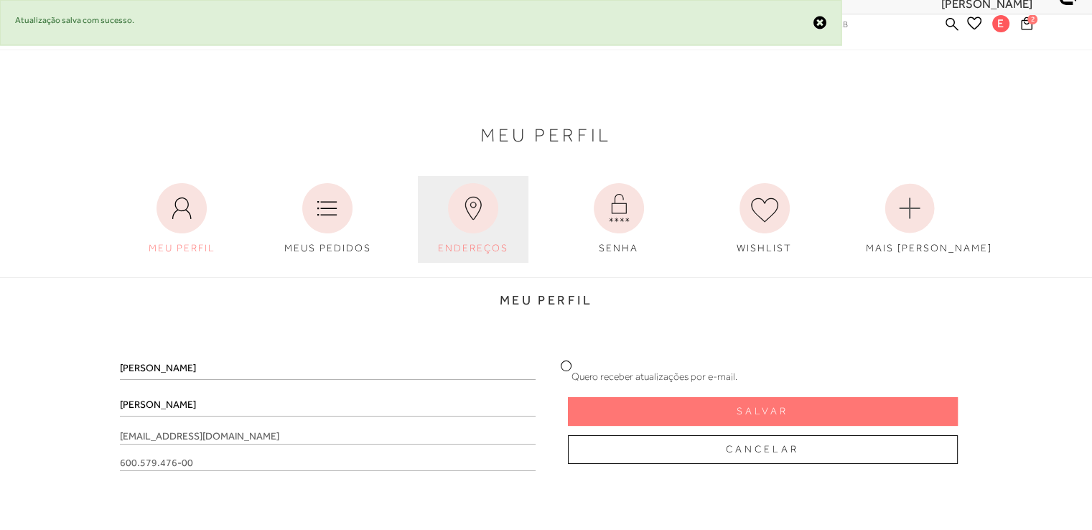
scroll to position [22, 0]
click at [459, 202] on icon at bounding box center [473, 207] width 50 height 50
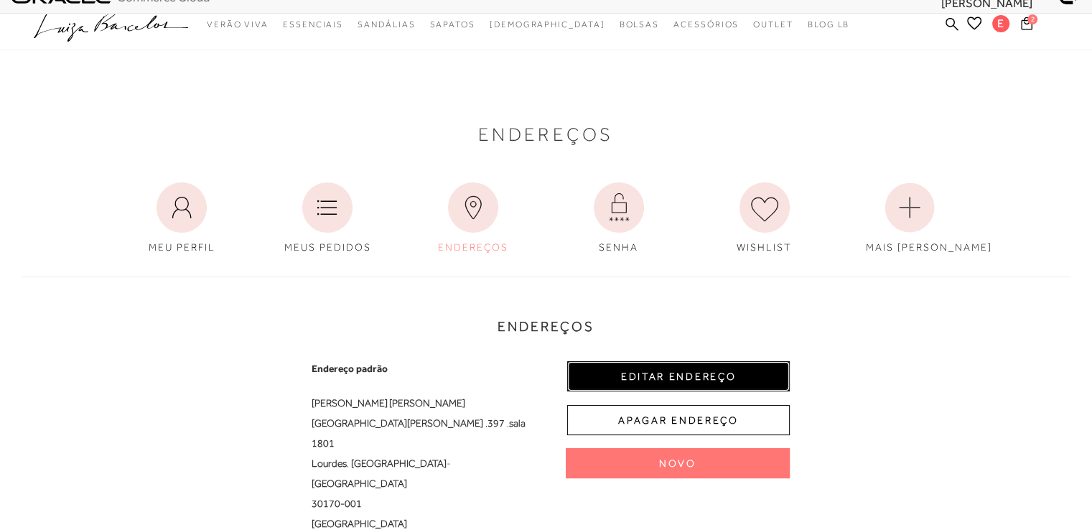
click at [692, 372] on button "EDITAR ENDEREÇO" at bounding box center [678, 376] width 222 height 30
select select "MG"
select select "BR"
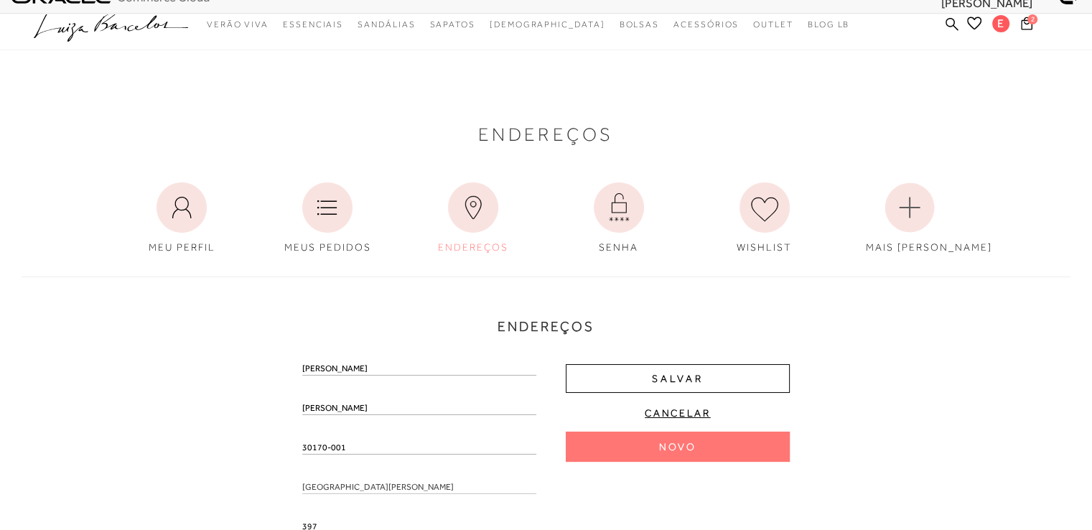
drag, startPoint x: 357, startPoint y: 449, endPoint x: 144, endPoint y: 482, distance: 215.0
click at [144, 482] on div "Endereços Endereço padrão Eliane Moreira Avenida Álvares Cabral , 397 , sala 18…" at bounding box center [546, 529] width 1070 height 534
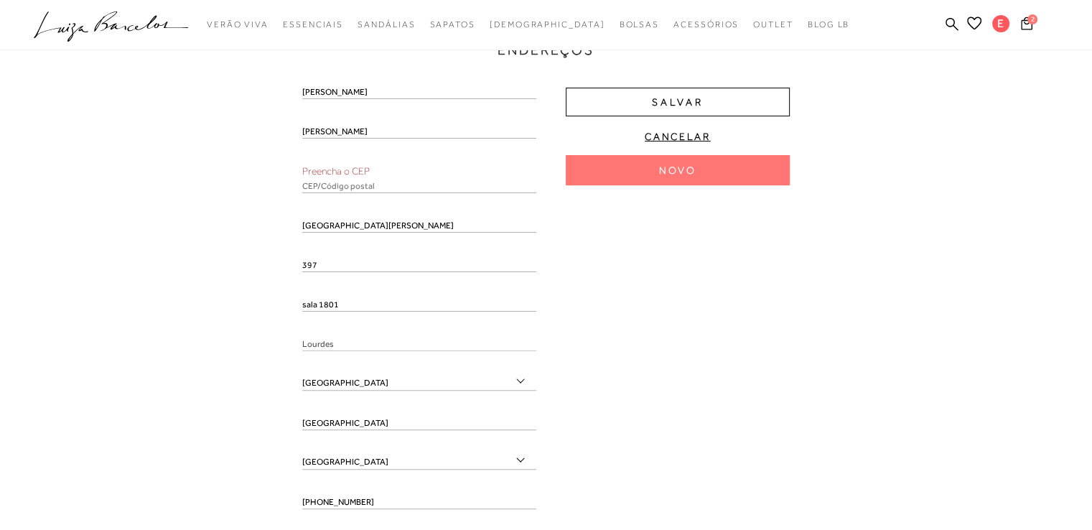
click at [337, 179] on input "text" at bounding box center [419, 186] width 234 height 14
paste input "30170-001"
type input "30170-001"
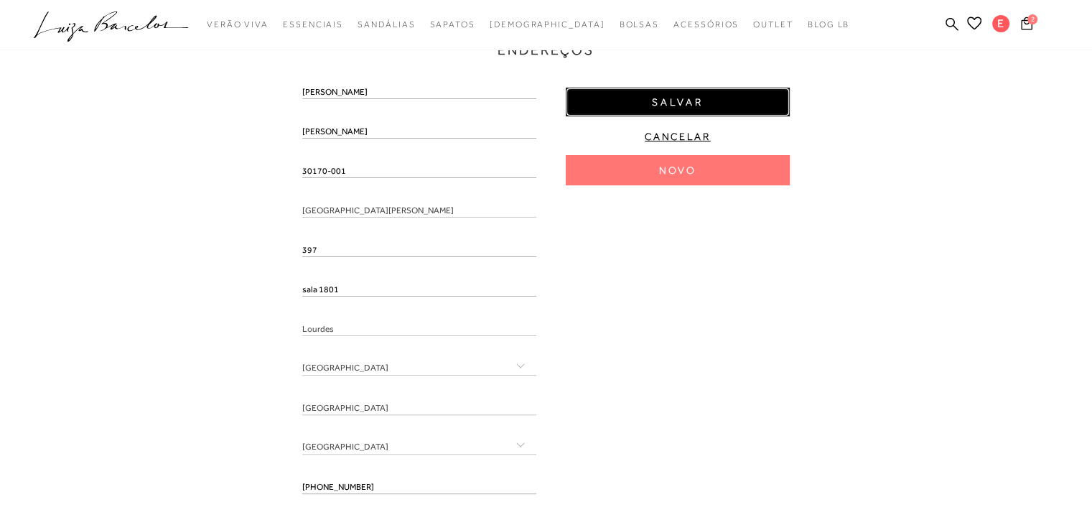
click at [680, 104] on span "Salvar" at bounding box center [678, 102] width 52 height 14
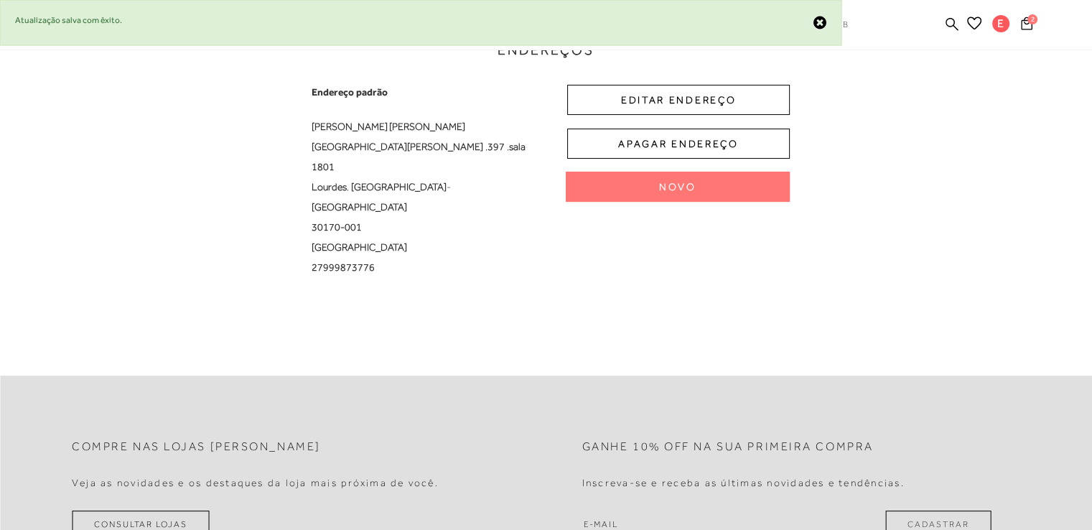
scroll to position [0, 0]
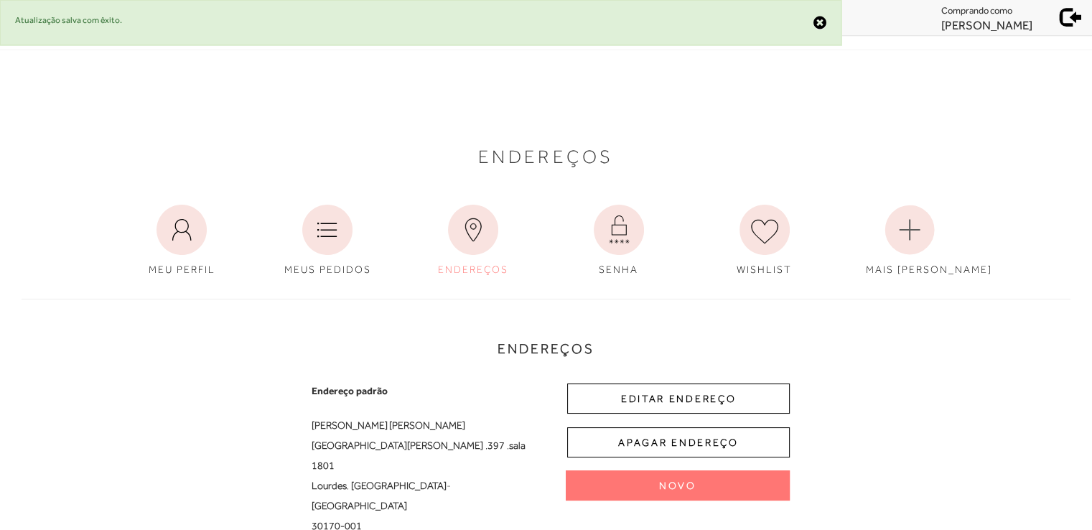
click at [1079, 17] on span at bounding box center [1071, 15] width 20 height 20
